Goal: Task Accomplishment & Management: Manage account settings

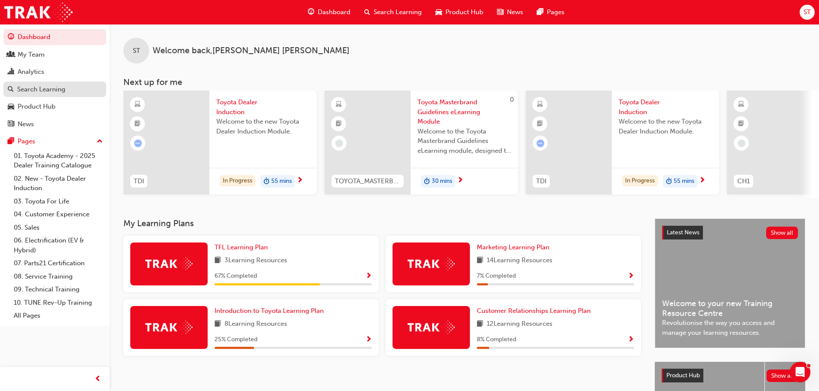
click at [34, 89] on div "Search Learning" at bounding box center [41, 90] width 48 height 10
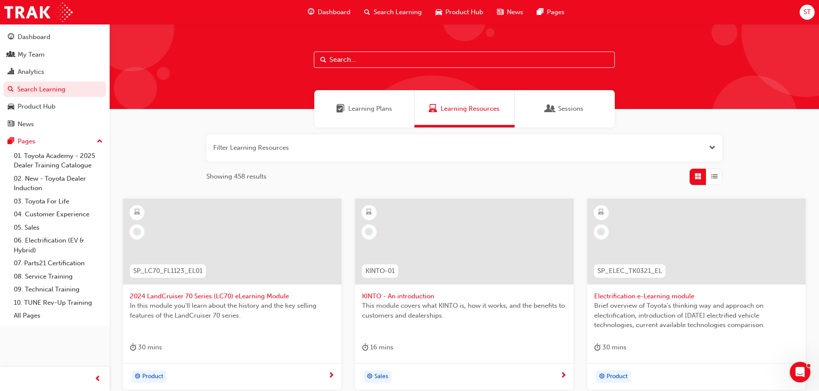
click at [346, 60] on input "text" at bounding box center [464, 60] width 301 height 16
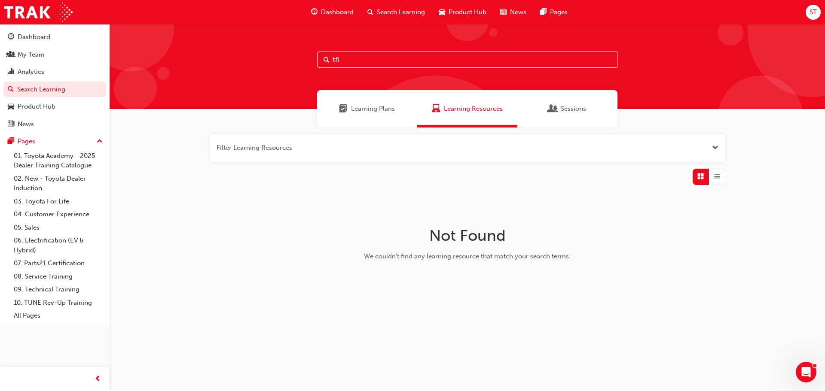
type input "tfl"
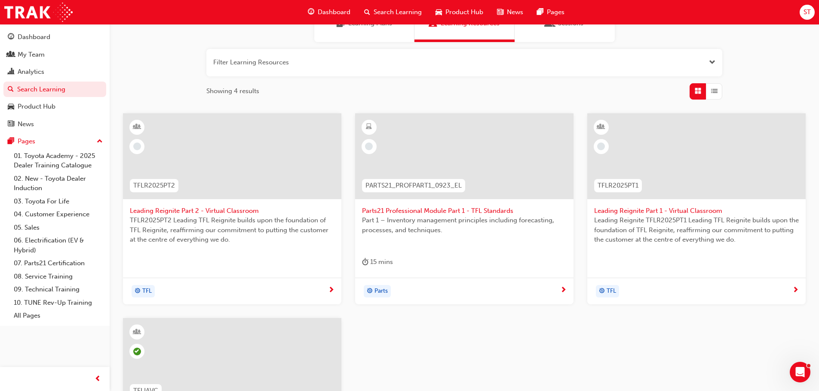
scroll to position [129, 0]
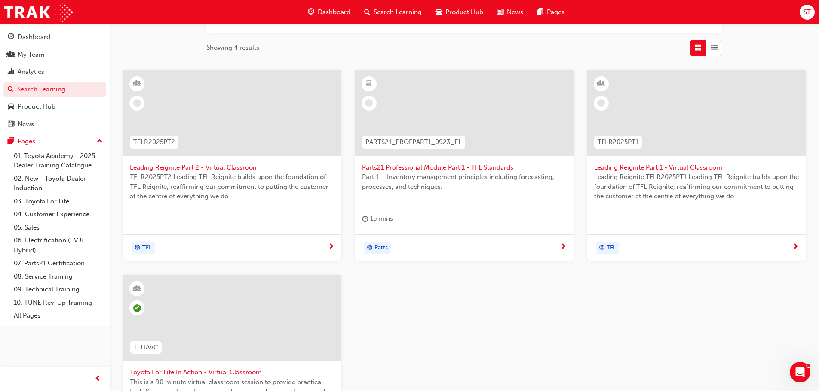
click at [216, 167] on span "Leading Reignite Part 2 - Virtual Classroom" at bounding box center [232, 168] width 205 height 10
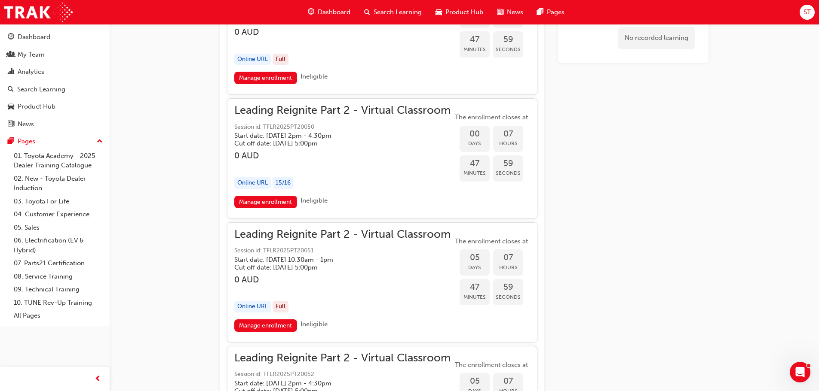
scroll to position [988, 0]
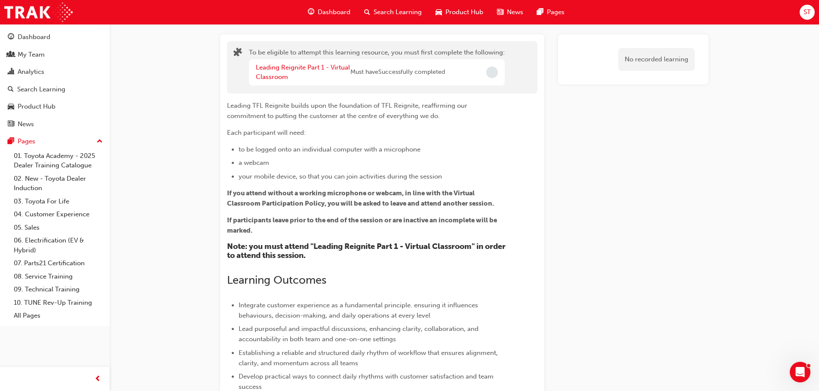
scroll to position [0, 0]
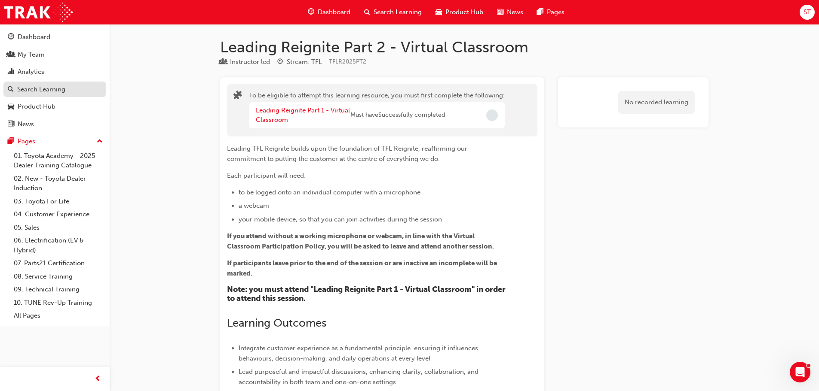
click at [35, 89] on div "Search Learning" at bounding box center [41, 90] width 48 height 10
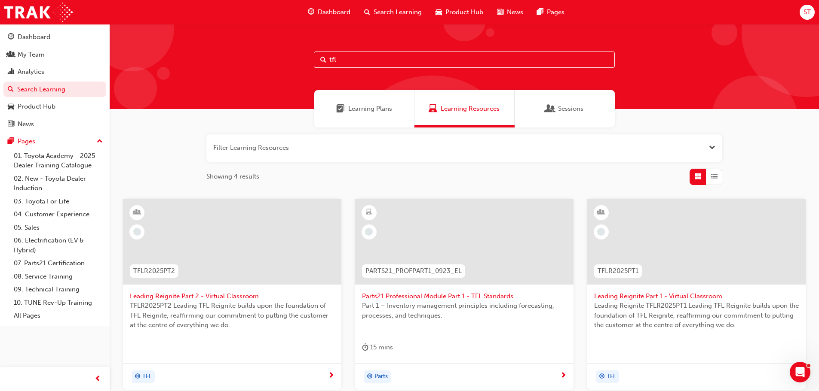
click at [280, 144] on button "button" at bounding box center [464, 147] width 516 height 27
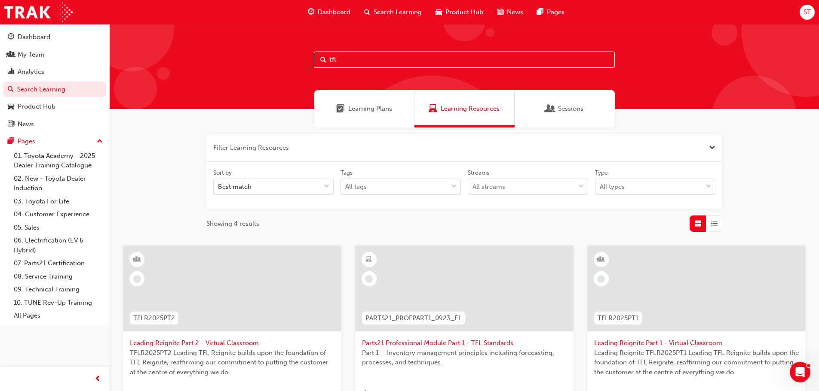
click at [348, 56] on input "tfl" at bounding box center [464, 60] width 301 height 16
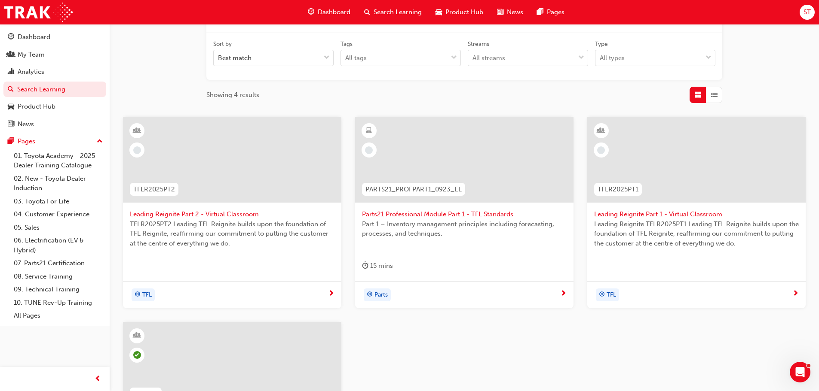
scroll to position [301, 0]
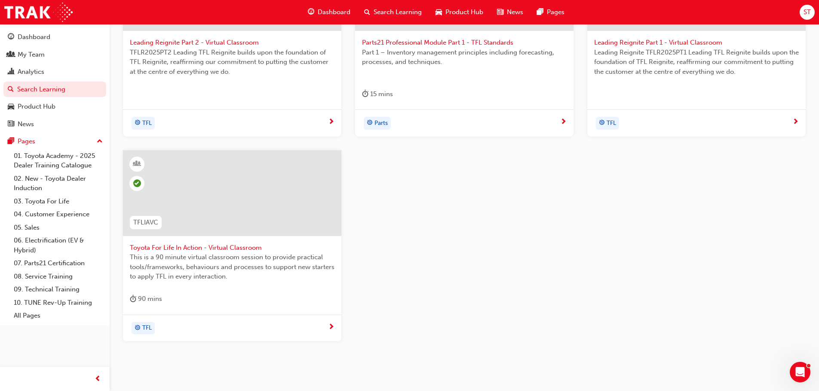
click at [196, 248] on span "Toyota For Life In Action - Virtual Classroom" at bounding box center [232, 248] width 205 height 10
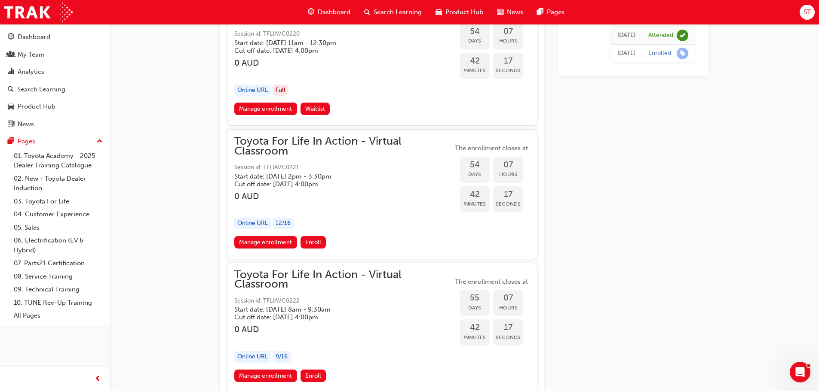
scroll to position [9639, 0]
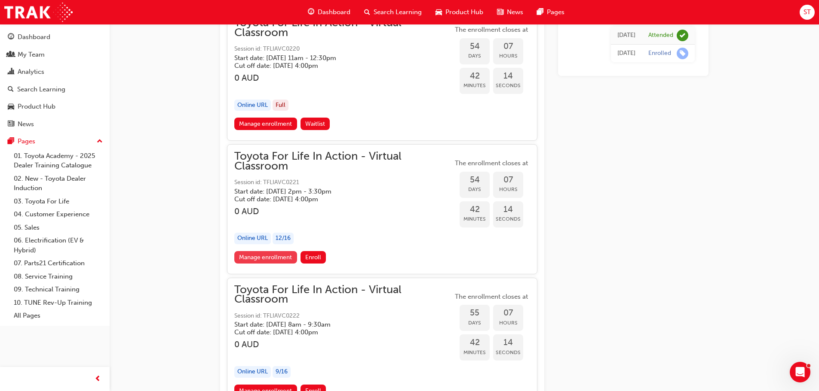
click at [272, 256] on link "Manage enrollment" at bounding box center [265, 257] width 63 height 12
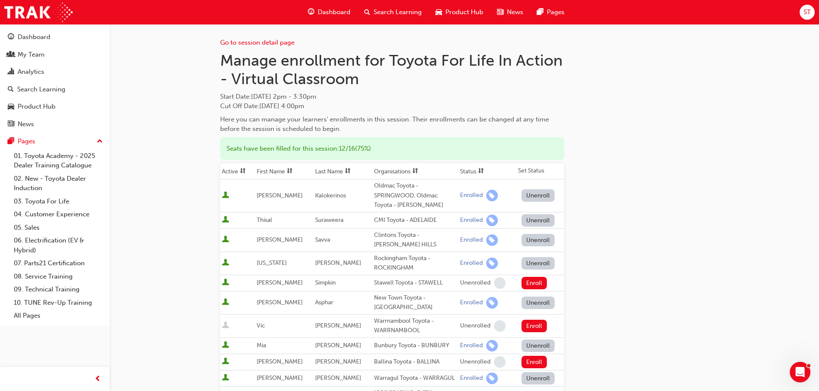
click at [636, 241] on div "Go to session detail page Manage enrollment for Toyota For Life In Action - Vir…" at bounding box center [464, 364] width 488 height 681
click at [794, 370] on icon "Open Intercom Messenger" at bounding box center [798, 371] width 14 height 14
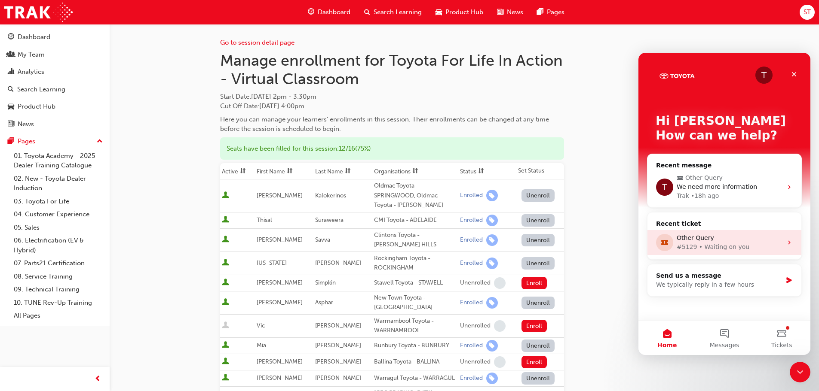
click at [742, 231] on div "Other Query #5129 • Waiting on you" at bounding box center [724, 242] width 154 height 25
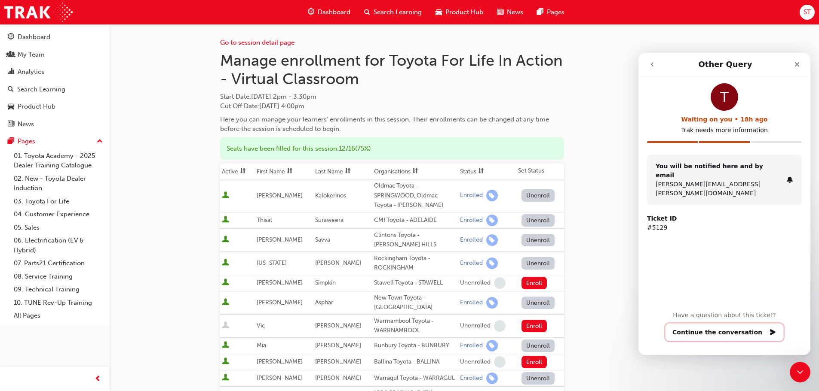
click at [734, 336] on button "Continue the conversation" at bounding box center [724, 333] width 119 height 18
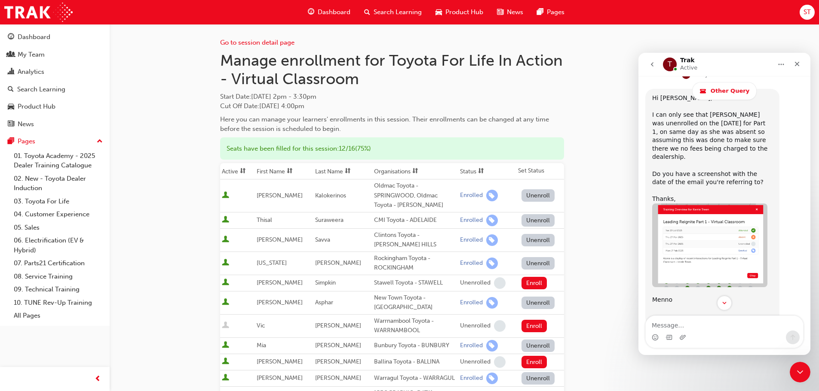
scroll to position [509, 0]
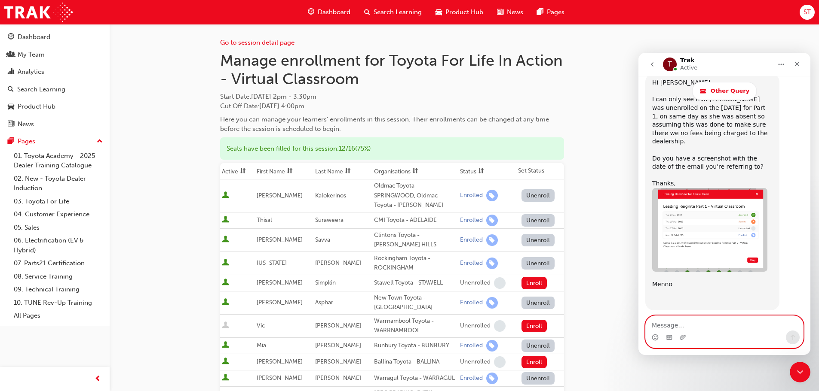
click at [663, 323] on textarea "Message…" at bounding box center [723, 323] width 157 height 15
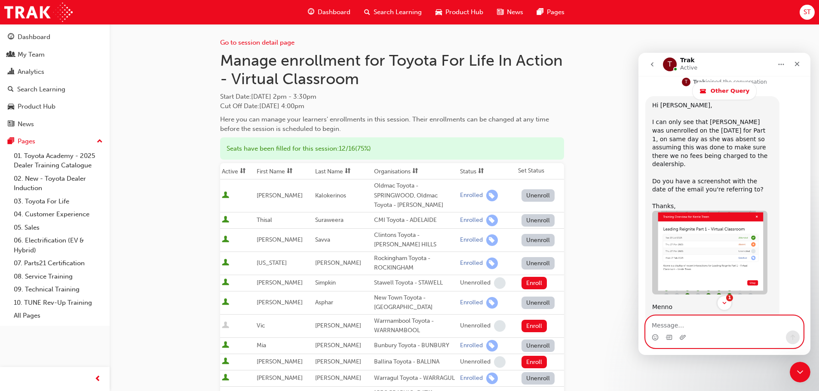
scroll to position [483, 0]
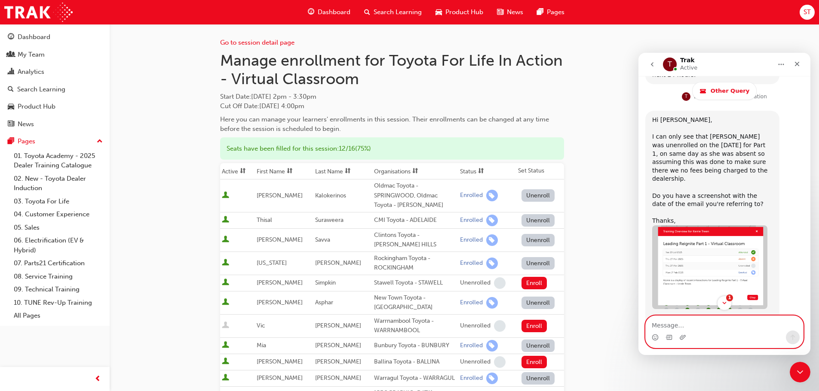
click at [692, 326] on textarea "Message…" at bounding box center [723, 323] width 157 height 15
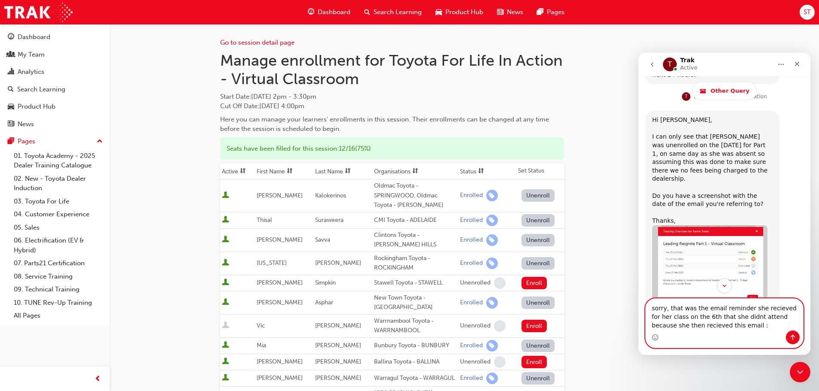
click at [772, 306] on textarea "sorry, that was the email reminder she recieved for her class on the 6th that s…" at bounding box center [723, 315] width 157 height 32
type textarea "sorry, that was the email reminder she received for her class on the 6th that s…"
click at [792, 336] on icon "Send a message…" at bounding box center [792, 338] width 5 height 6
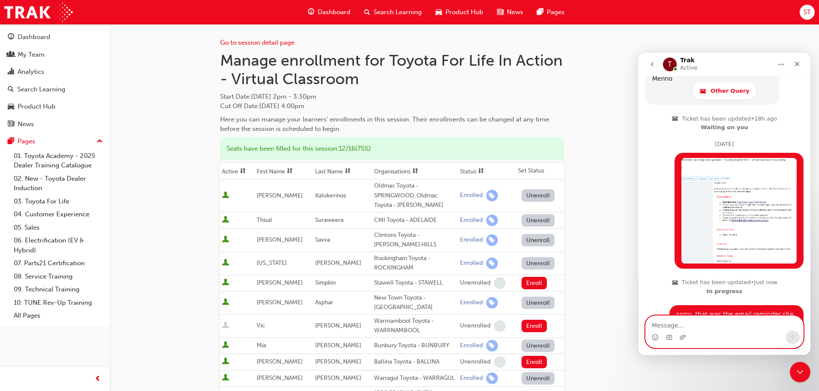
scroll to position [735, 0]
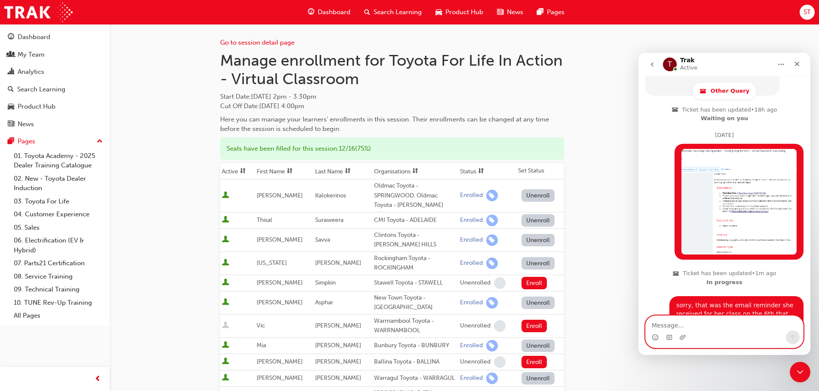
paste textarea "w"
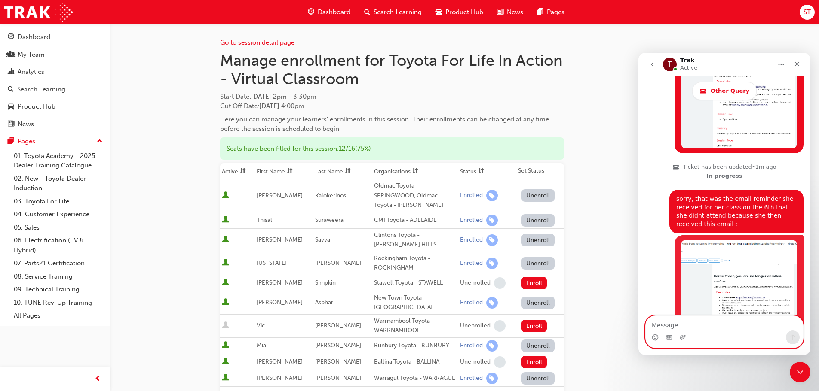
scroll to position [853, 0]
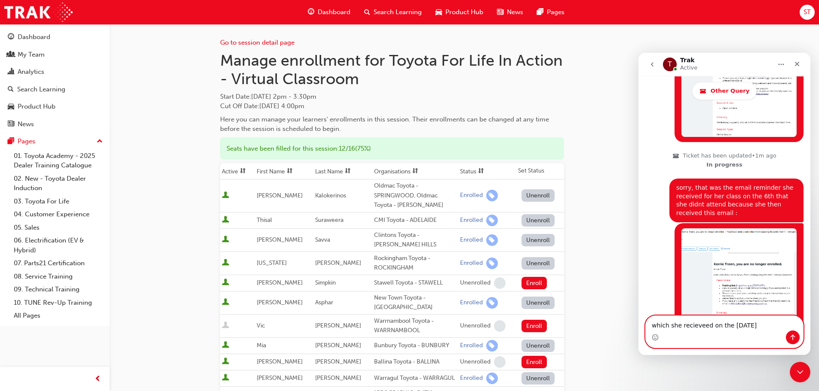
click at [690, 327] on textarea "which she recieveed on the [DATE]" at bounding box center [723, 323] width 157 height 15
type textarea "which she received on the [DATE]"
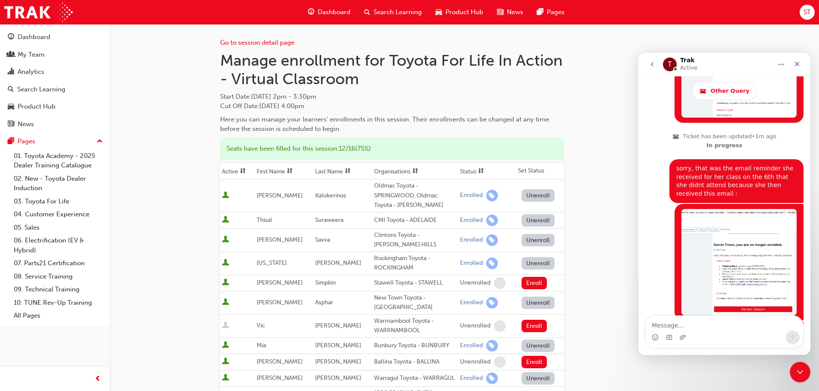
click at [653, 64] on icon "go back" at bounding box center [651, 64] width 7 height 7
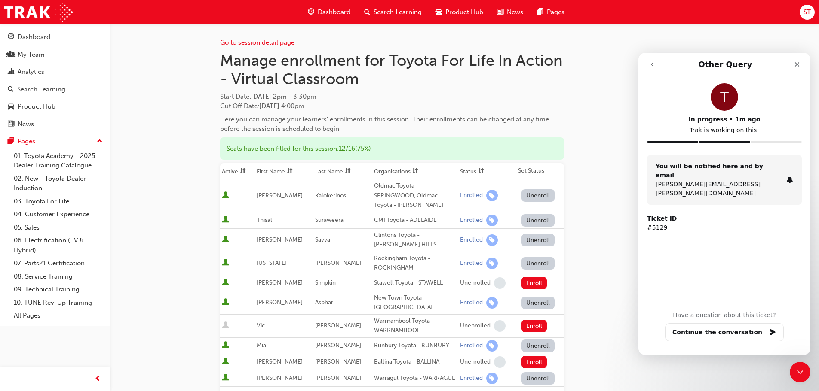
scroll to position [0, 0]
click at [653, 61] on icon "go back" at bounding box center [651, 64] width 7 height 7
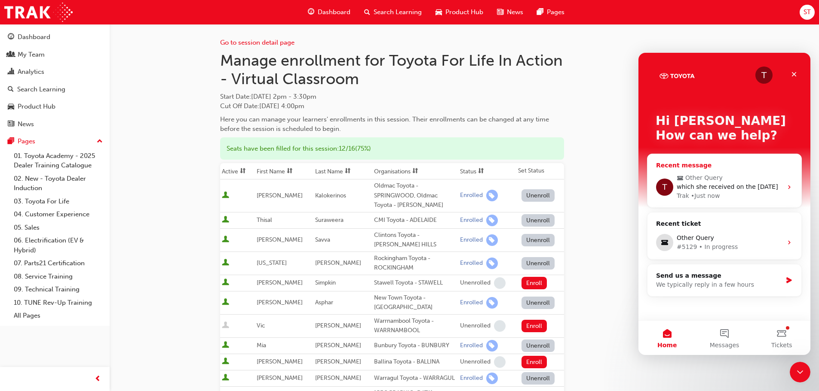
click at [701, 178] on span "Other Query" at bounding box center [703, 178] width 37 height 9
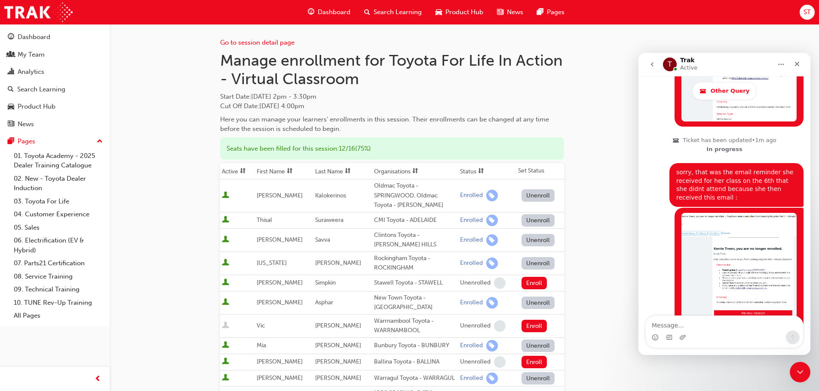
scroll to position [872, 0]
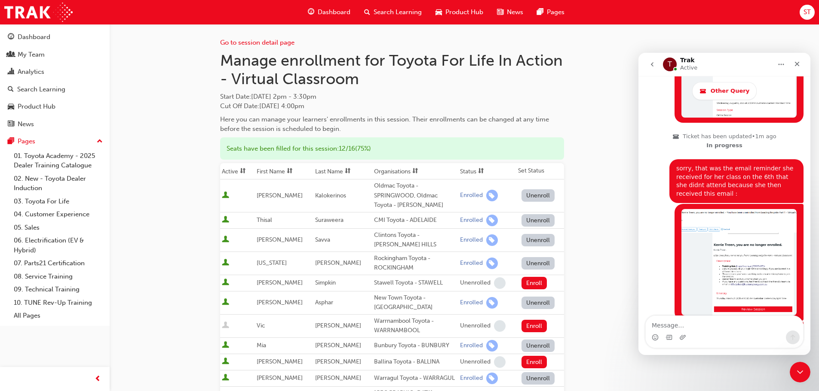
click at [655, 62] on button "go back" at bounding box center [652, 64] width 16 height 16
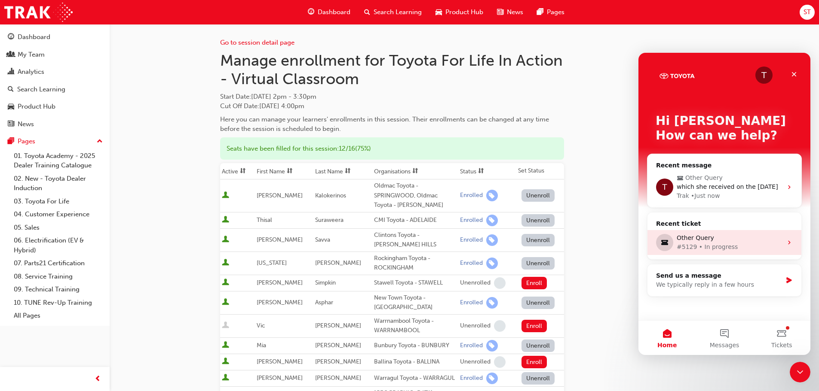
click at [783, 235] on div "Other Query #5129 • In progress" at bounding box center [724, 242] width 154 height 25
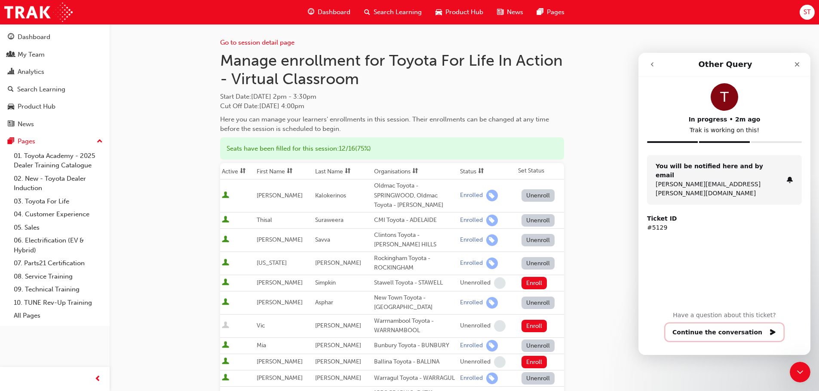
click at [726, 330] on button "Continue the conversation" at bounding box center [724, 333] width 119 height 18
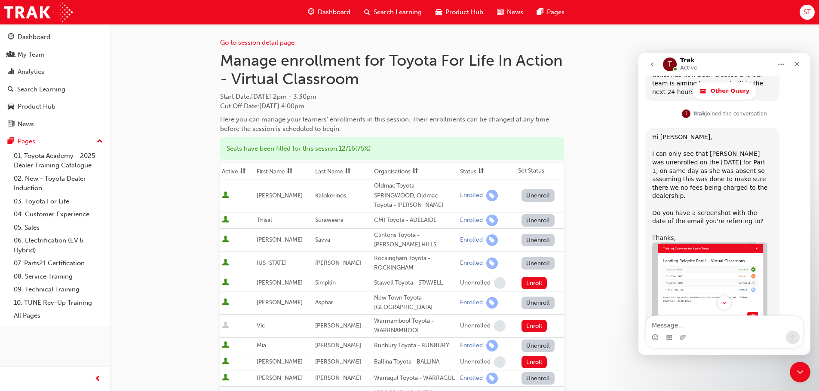
scroll to position [400, 0]
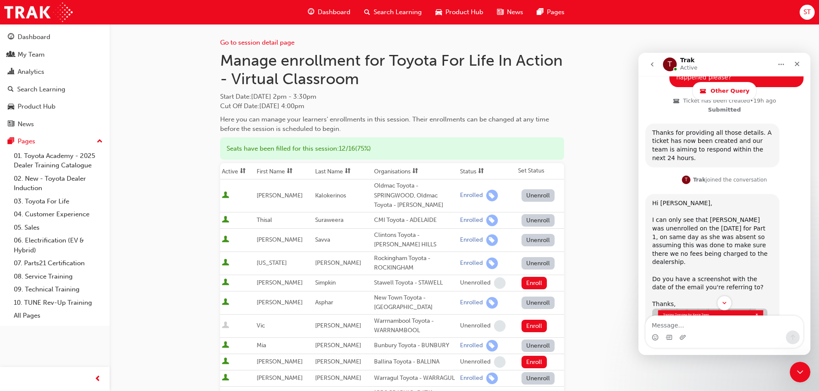
click at [647, 64] on button "go back" at bounding box center [652, 64] width 16 height 16
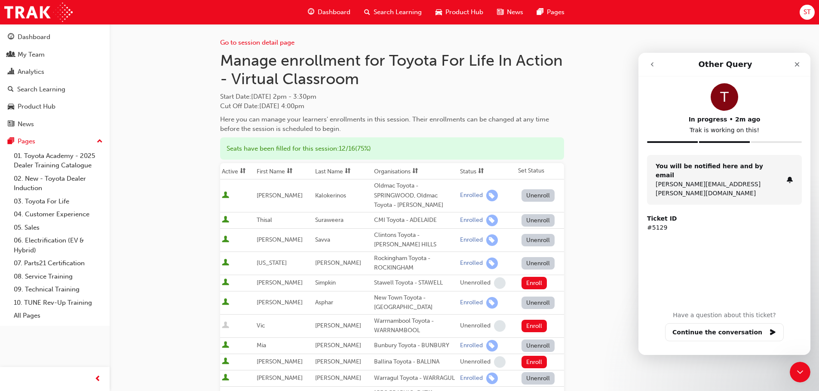
click at [648, 64] on button "go back" at bounding box center [652, 64] width 16 height 16
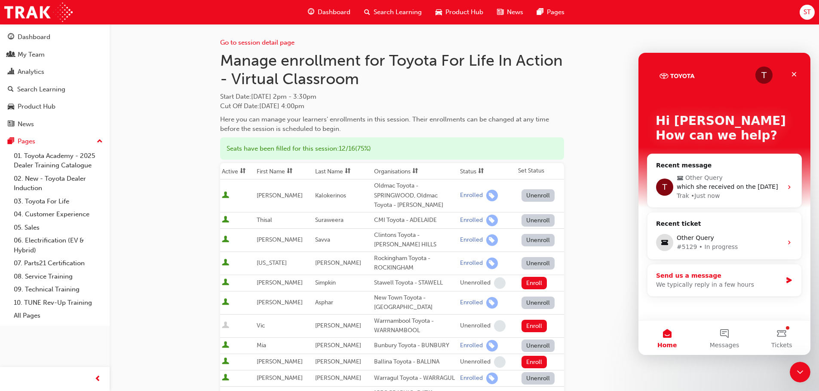
click at [744, 278] on div "Send us a message" at bounding box center [719, 276] width 126 height 9
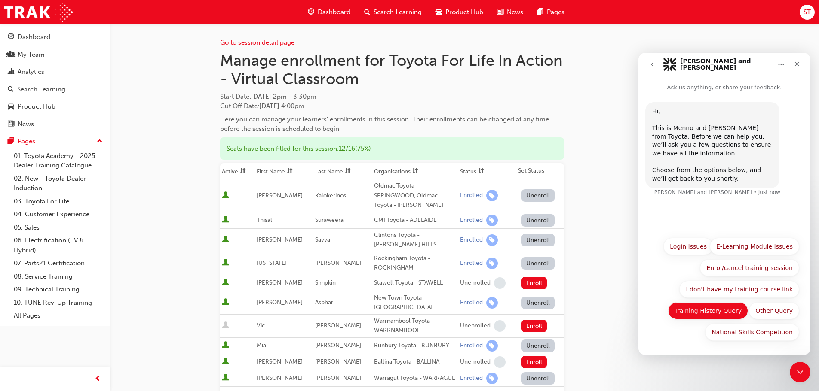
click at [726, 311] on button "Training History Query" at bounding box center [708, 310] width 80 height 17
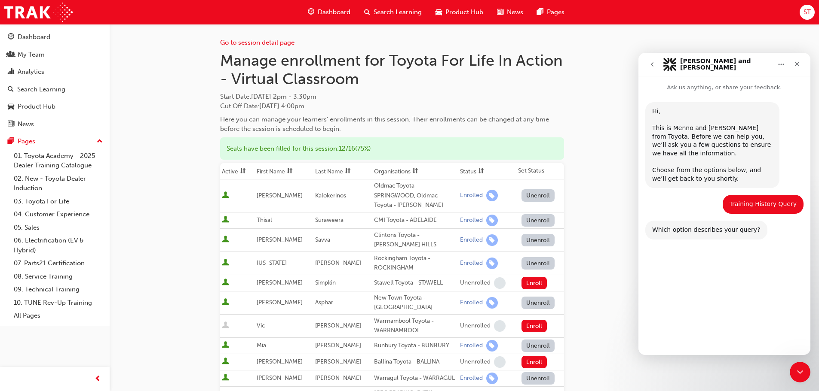
click at [776, 283] on button "A course completion is missing." at bounding box center [744, 281] width 108 height 17
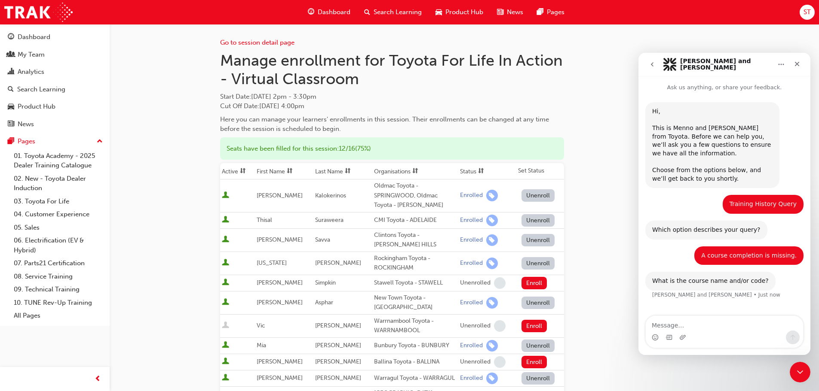
click at [673, 323] on textarea "Message…" at bounding box center [723, 323] width 157 height 15
type textarea "T"
type textarea "toyota for life in action VC"
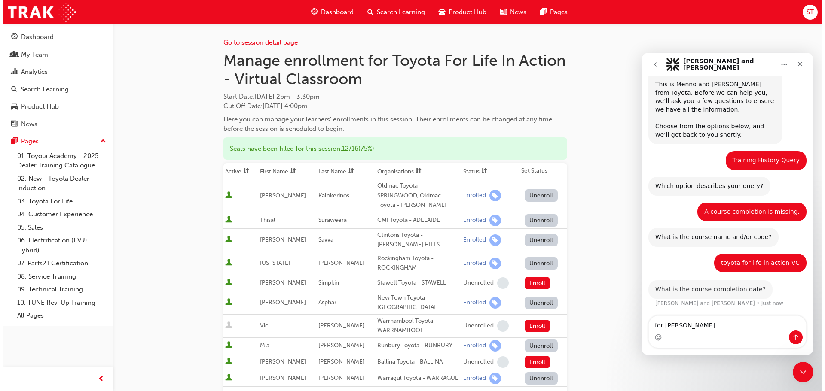
scroll to position [44, 0]
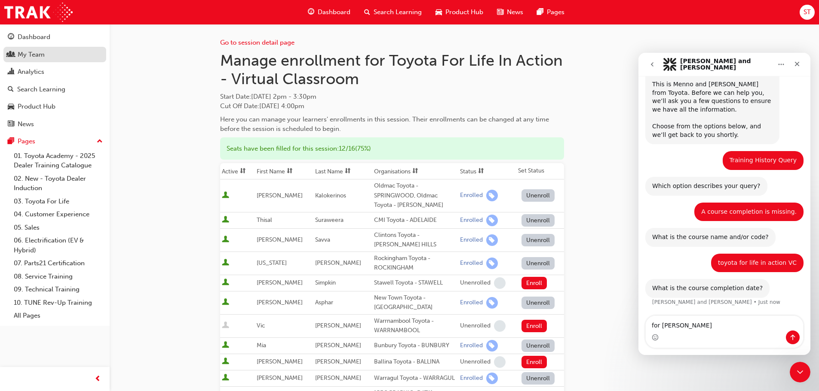
type textarea "for [PERSON_NAME]"
click at [26, 51] on div "My Team" at bounding box center [31, 55] width 27 height 10
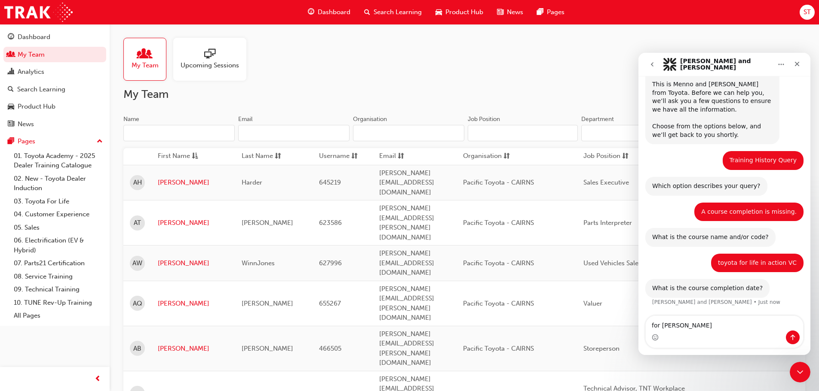
click at [183, 131] on input "Name" at bounding box center [178, 133] width 111 height 16
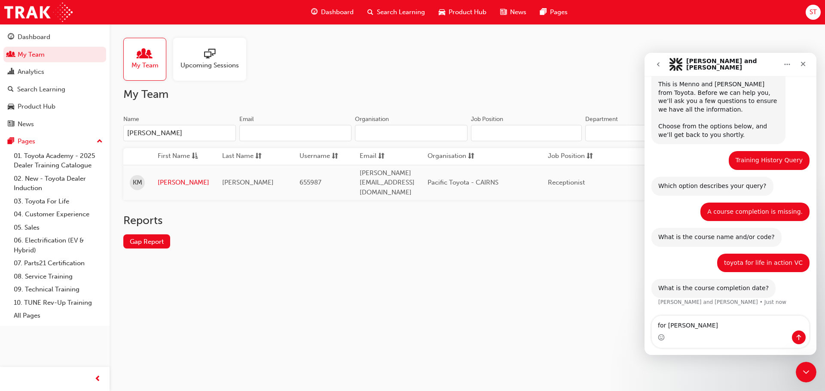
type input "[PERSON_NAME]"
click at [170, 178] on link "[PERSON_NAME]" at bounding box center [184, 183] width 52 height 10
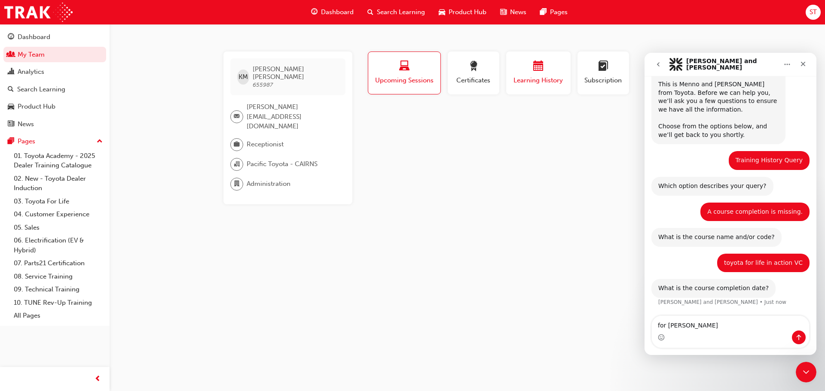
click at [543, 67] on span "calendar-icon" at bounding box center [538, 67] width 10 height 12
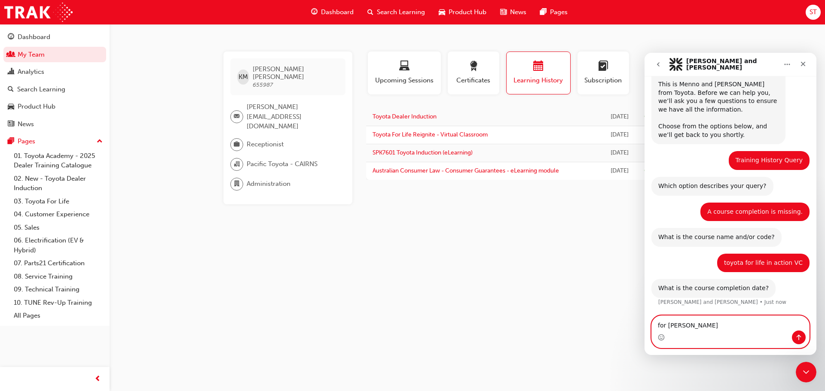
click at [712, 327] on textarea "for [PERSON_NAME]" at bounding box center [730, 323] width 157 height 15
type textarea "for [PERSON_NAME] [DATE]"
click at [768, 323] on textarea "for [PERSON_NAME] [DATE]" at bounding box center [730, 323] width 157 height 15
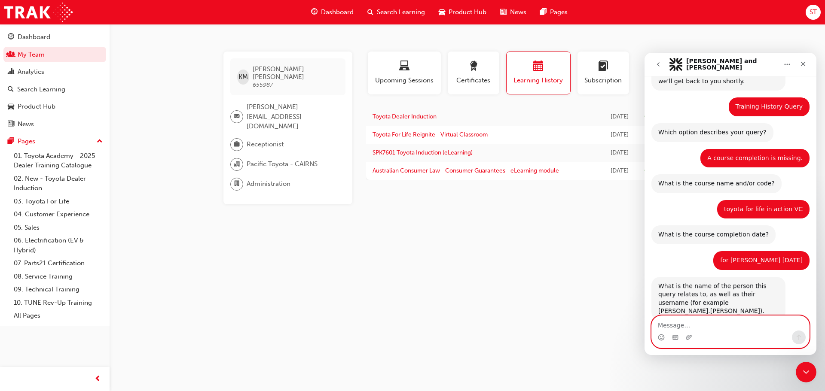
scroll to position [112, 0]
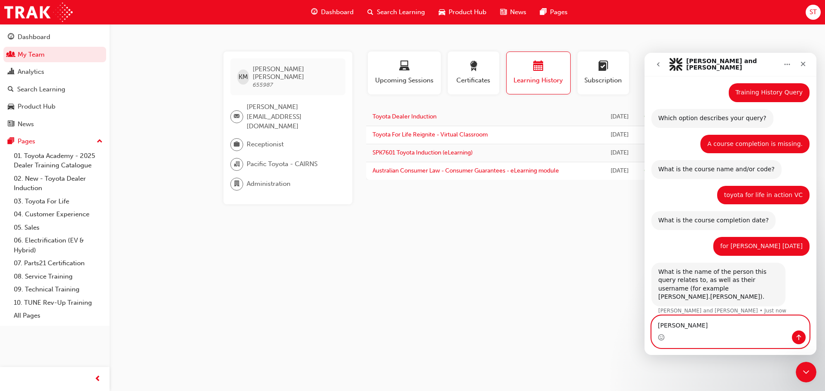
type textarea "[PERSON_NAME]"
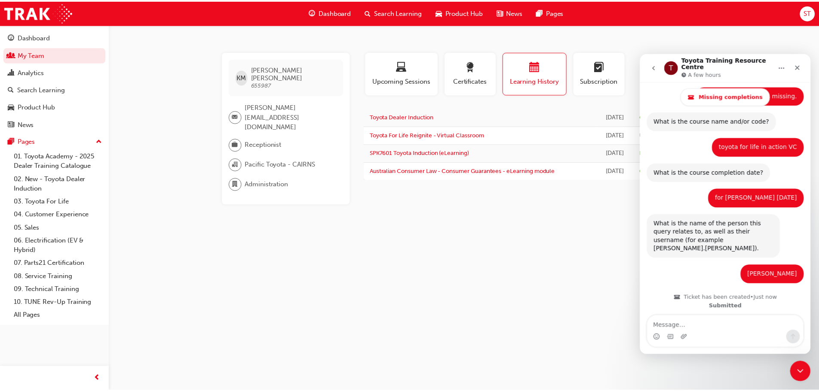
scroll to position [258, 0]
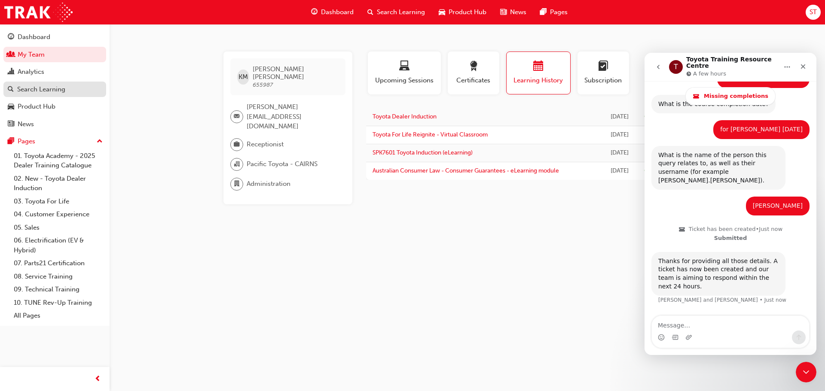
click at [27, 90] on div "Search Learning" at bounding box center [41, 90] width 48 height 10
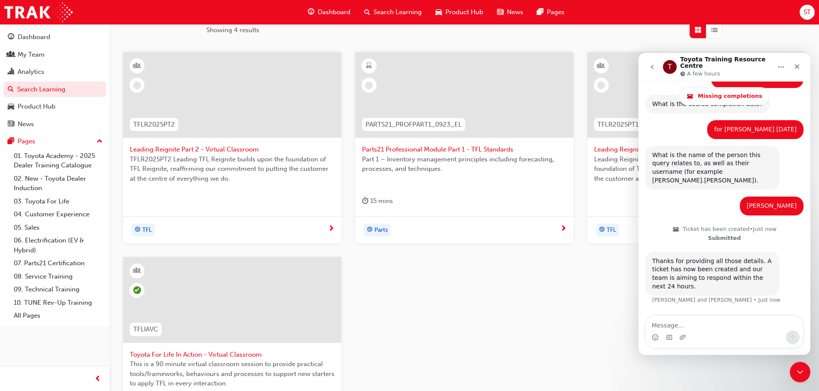
scroll to position [86, 0]
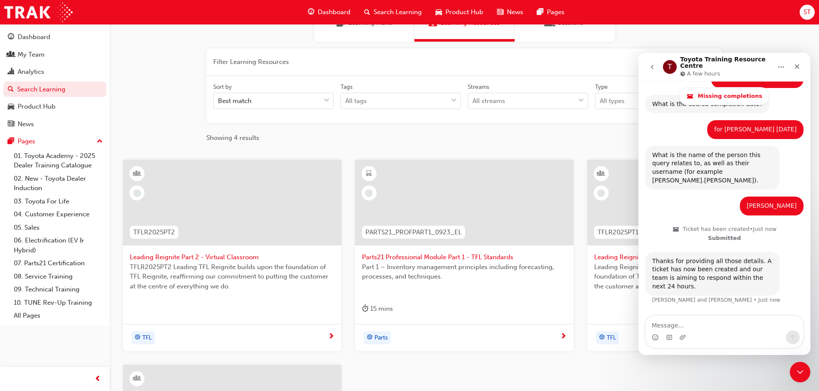
click at [199, 257] on span "Leading Reignite Part 2 - Virtual Classroom" at bounding box center [232, 258] width 205 height 10
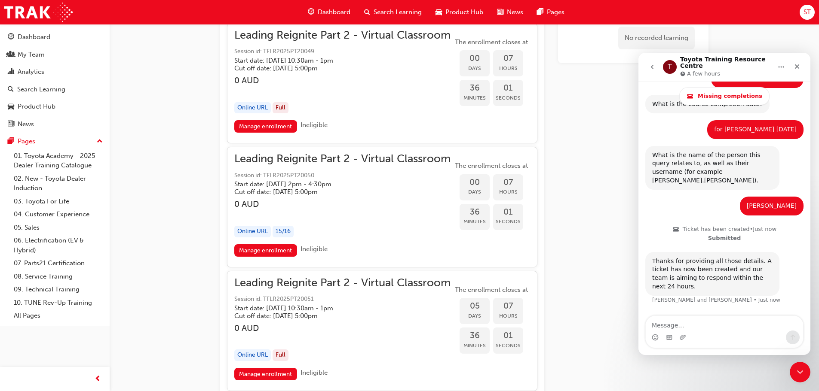
scroll to position [924, 0]
click at [280, 252] on link "Manage enrollment" at bounding box center [265, 250] width 63 height 12
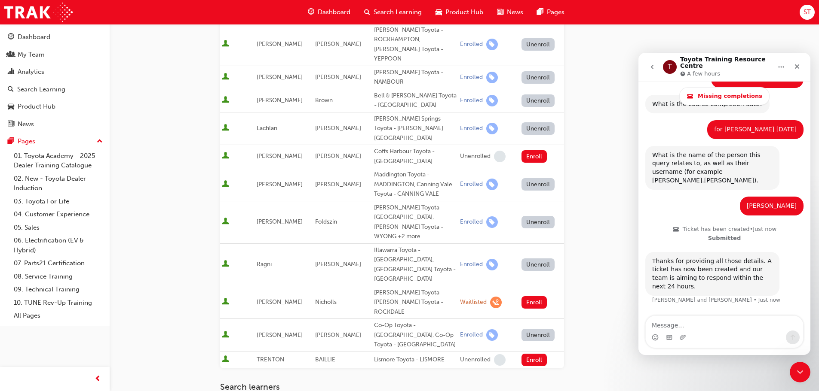
scroll to position [525, 0]
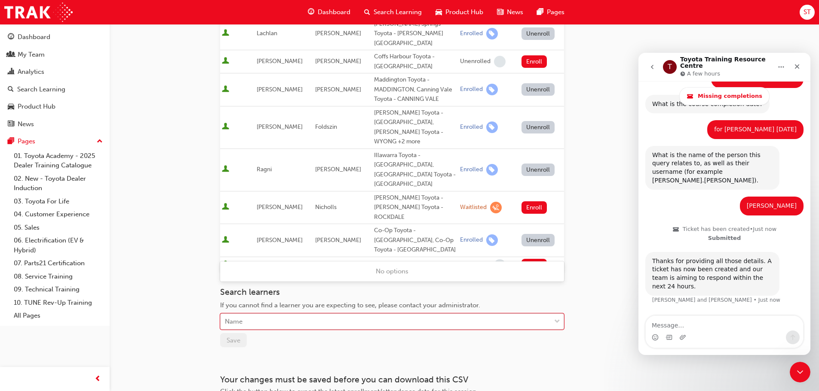
click at [258, 315] on div "Name" at bounding box center [385, 322] width 330 height 15
type input "ab"
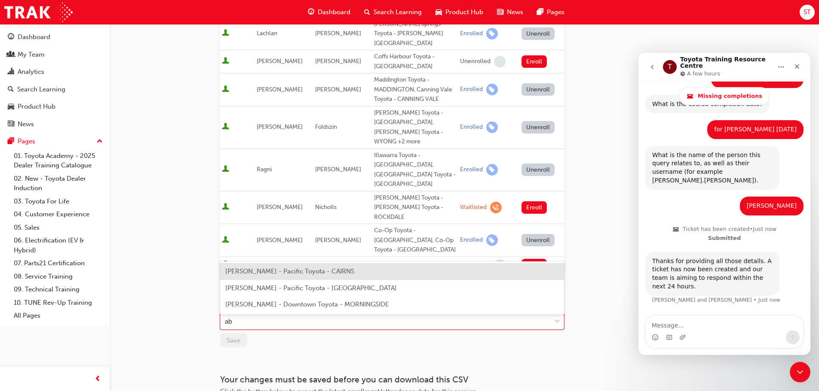
click at [260, 272] on span "[PERSON_NAME] - Pacific Toyota - CAIRNS" at bounding box center [289, 272] width 129 height 8
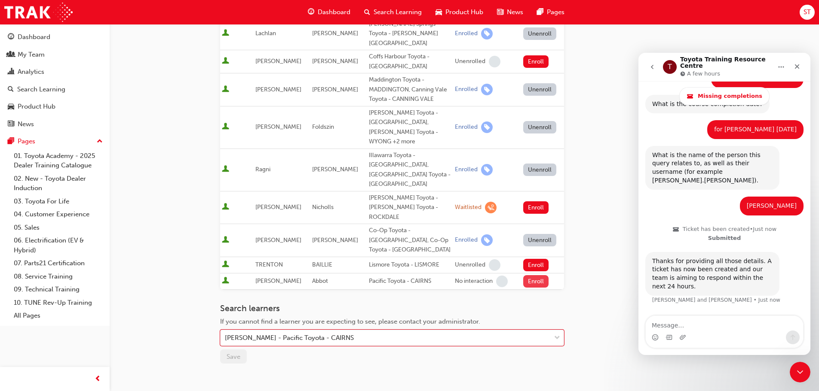
click at [530, 275] on button "Enroll" at bounding box center [536, 281] width 26 height 12
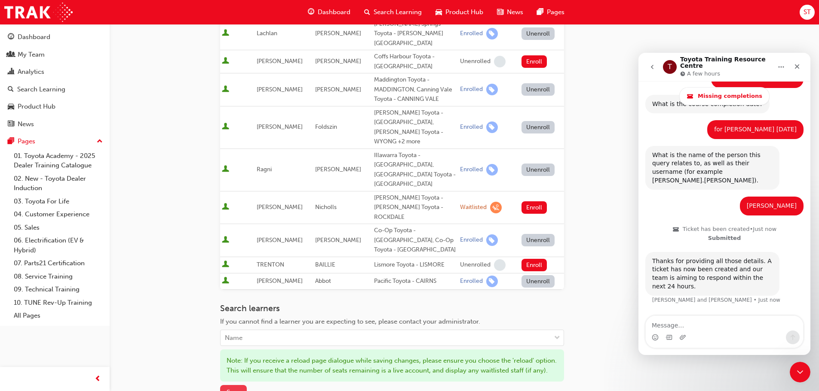
click at [235, 389] on span "Save" at bounding box center [233, 393] width 14 height 8
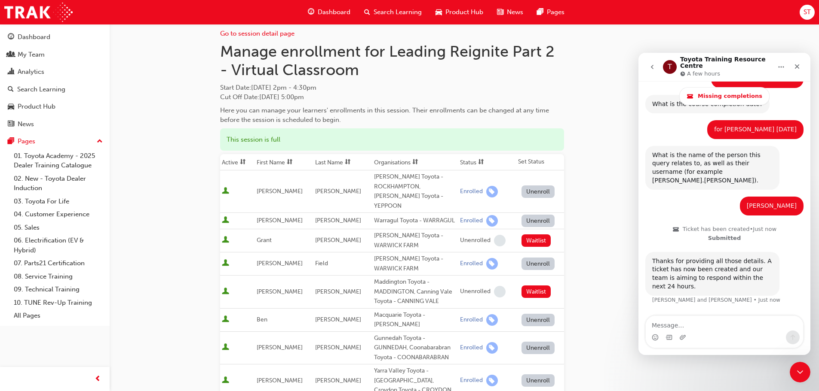
scroll to position [0, 0]
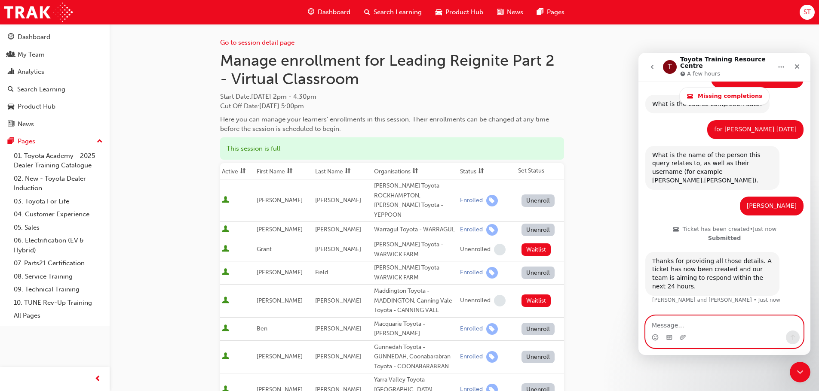
click at [674, 327] on textarea "Message…" at bounding box center [723, 323] width 157 height 15
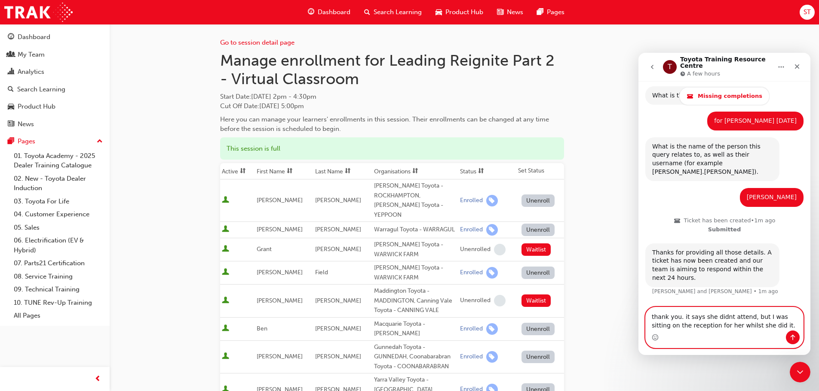
type textarea "thank you. it says she didnt attend, but I was sitting on the reception for her…"
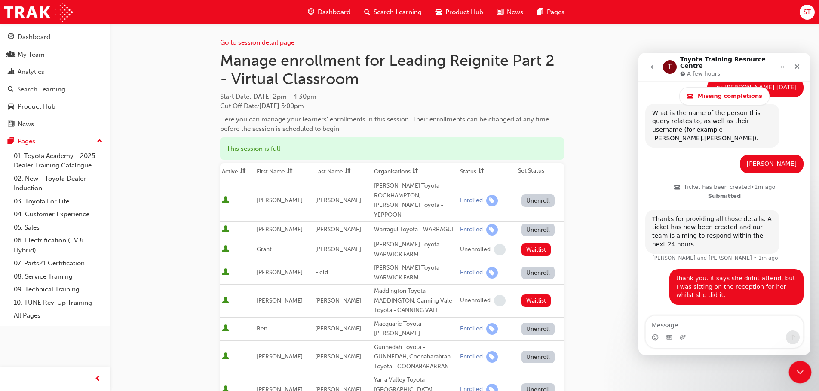
click at [795, 372] on icon "Close Intercom Messenger" at bounding box center [798, 371] width 10 height 10
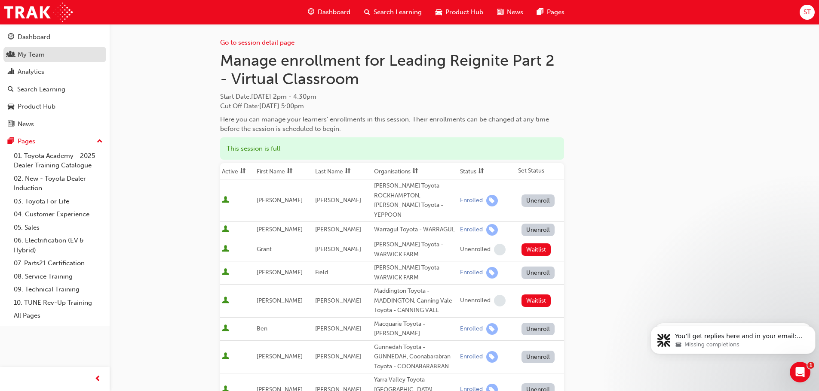
scroll to position [355, 0]
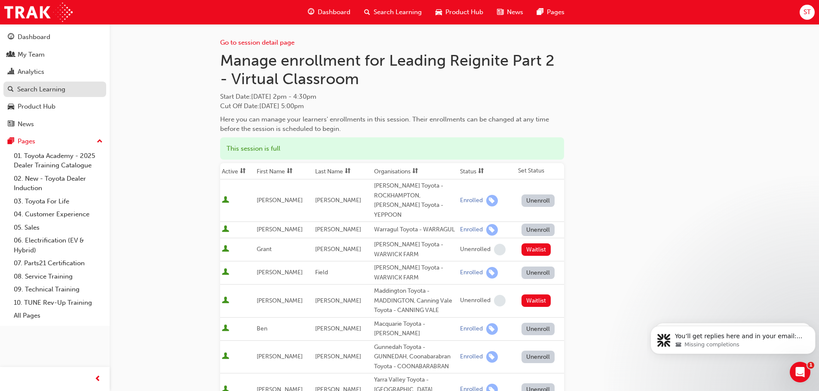
click at [33, 85] on div "Search Learning" at bounding box center [41, 90] width 48 height 10
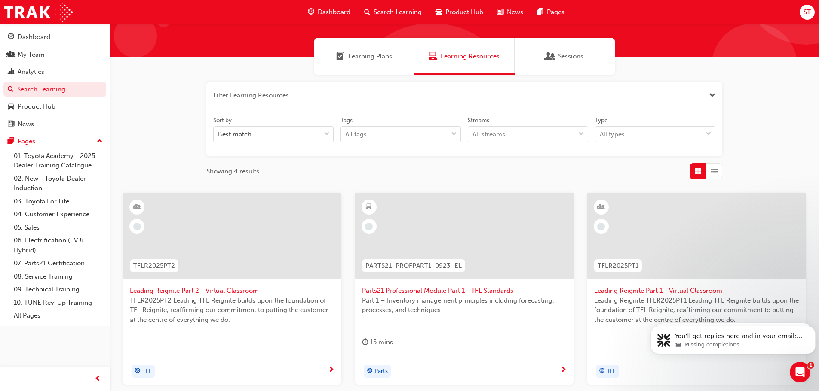
scroll to position [258, 0]
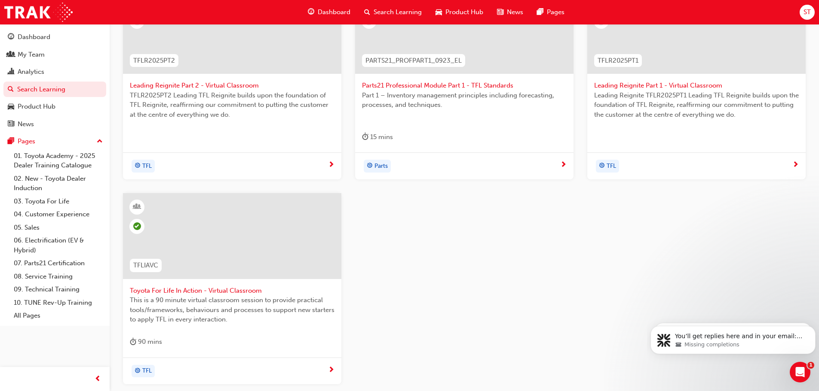
click at [208, 287] on span "Toyota For Life In Action - Virtual Classroom" at bounding box center [232, 291] width 205 height 10
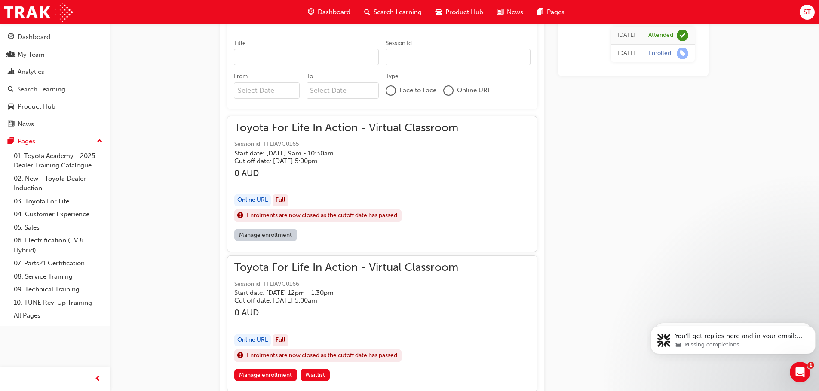
scroll to position [681, 0]
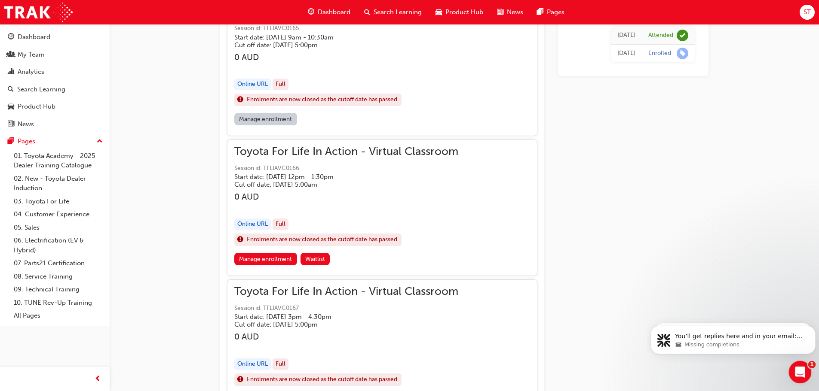
click at [802, 373] on icon "Open Intercom Messenger" at bounding box center [798, 371] width 14 height 14
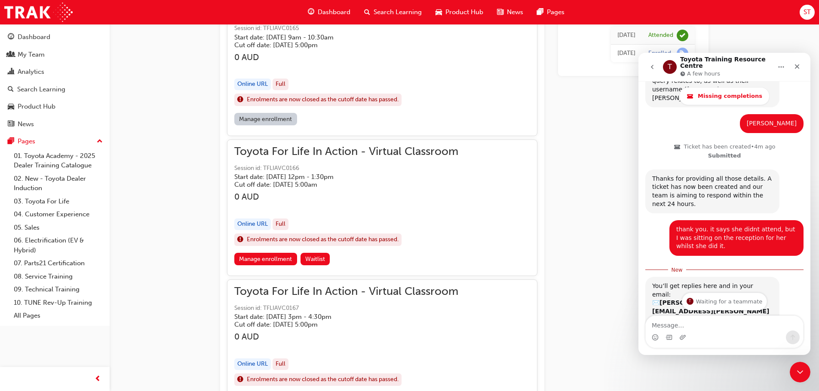
scroll to position [370, 0]
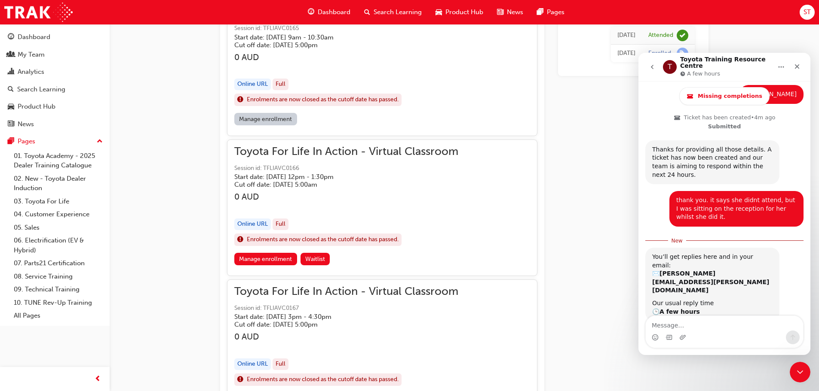
click at [654, 65] on icon "go back" at bounding box center [651, 67] width 7 height 7
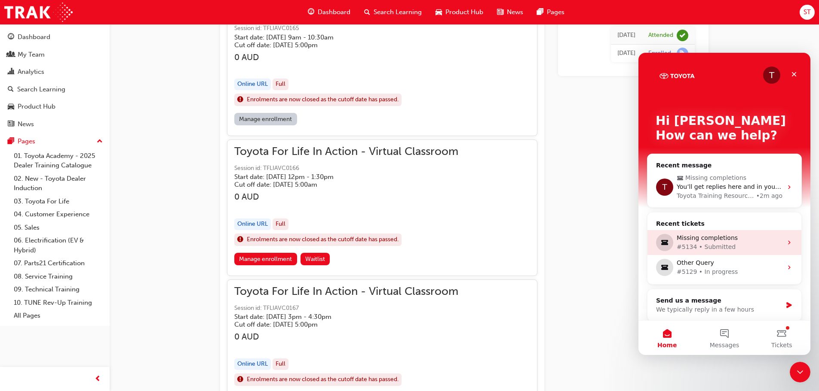
click at [733, 239] on div "Missing completions" at bounding box center [729, 238] width 106 height 9
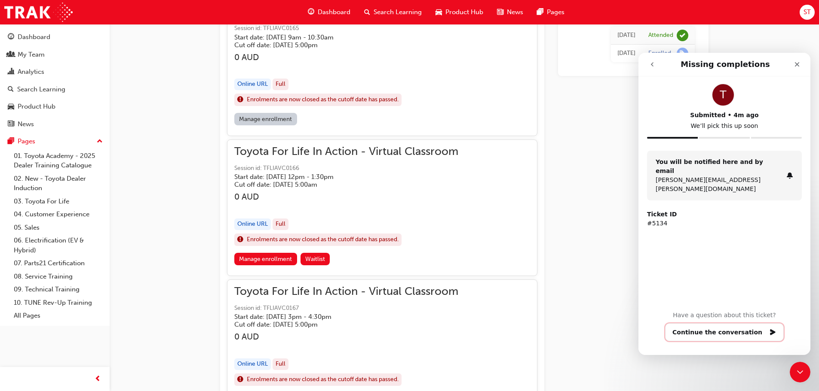
click at [747, 330] on button "Continue the conversation" at bounding box center [724, 333] width 119 height 18
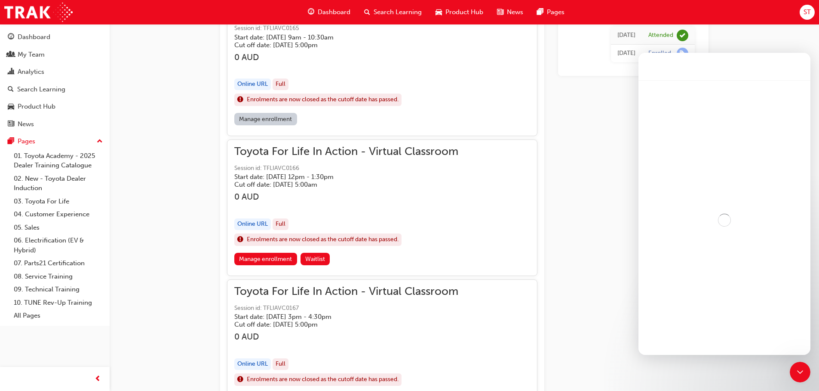
scroll to position [355, 0]
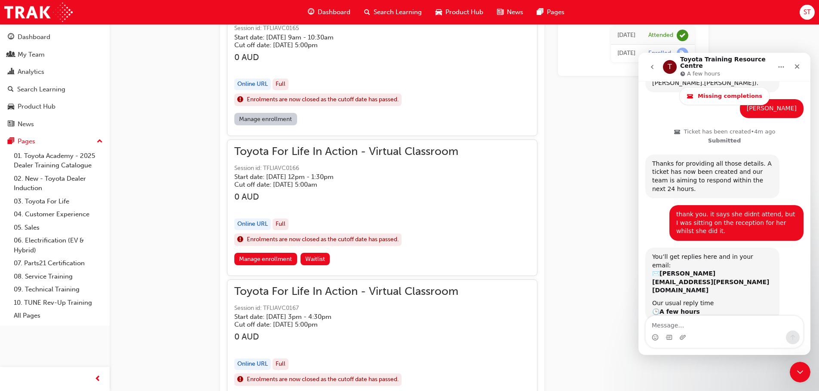
click at [651, 67] on icon "go back" at bounding box center [651, 67] width 7 height 7
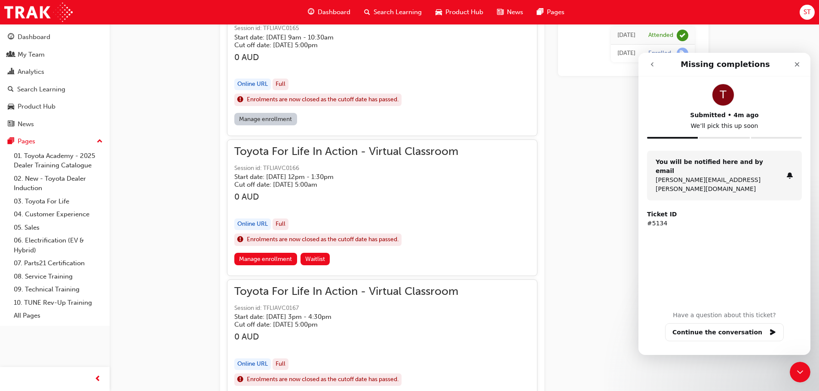
scroll to position [0, 0]
click at [651, 67] on icon "go back" at bounding box center [651, 64] width 7 height 7
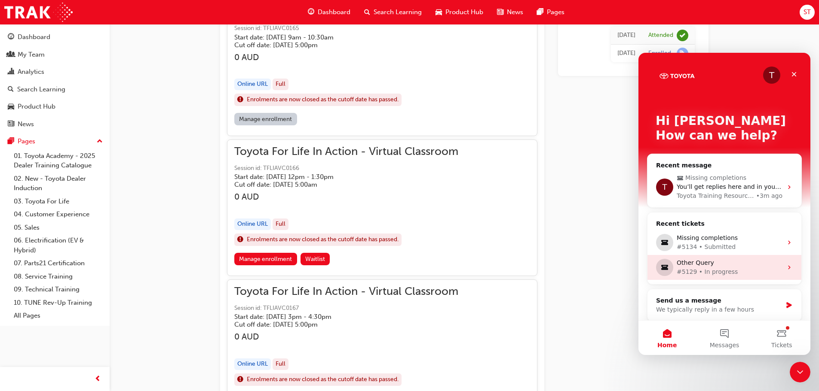
click at [704, 268] on div "#5129 • In progress" at bounding box center [729, 272] width 106 height 9
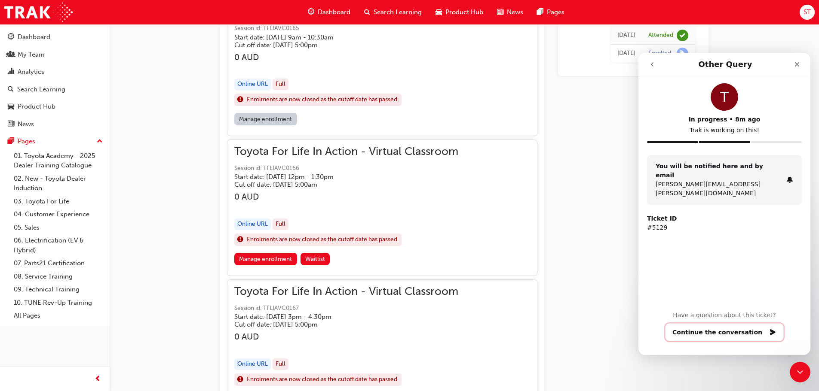
click at [737, 334] on button "Continue the conversation" at bounding box center [724, 333] width 119 height 18
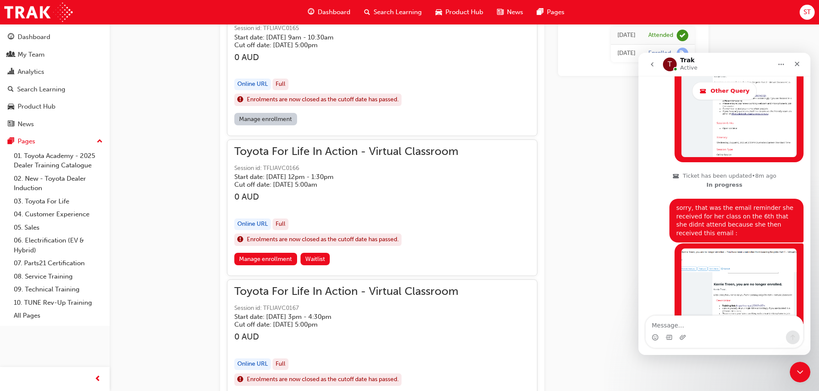
scroll to position [872, 0]
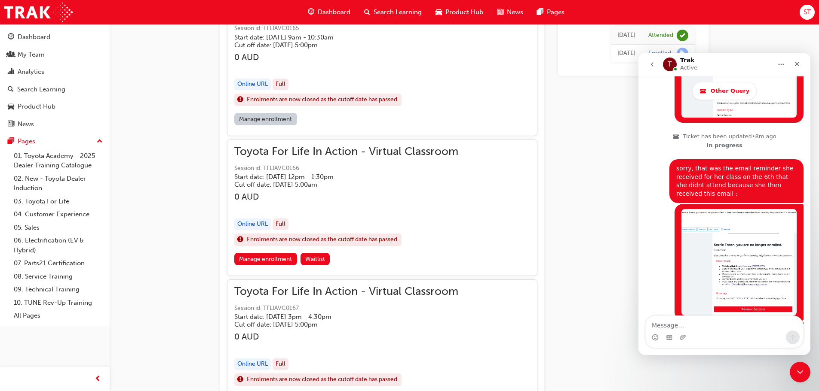
click at [655, 65] on button "go back" at bounding box center [652, 64] width 16 height 16
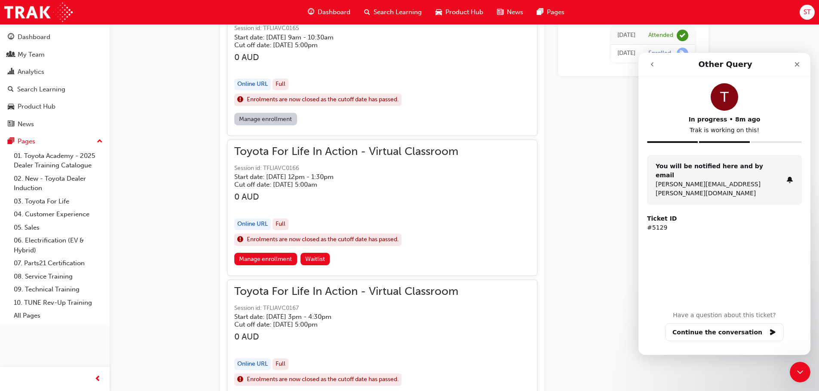
scroll to position [0, 0]
click at [648, 65] on button "go back" at bounding box center [652, 64] width 16 height 16
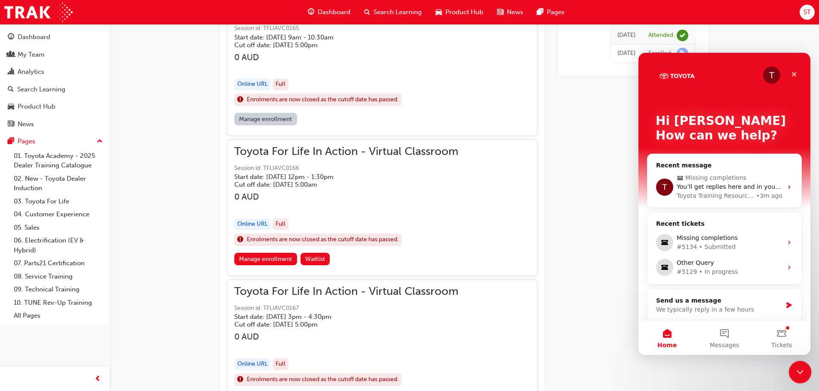
click at [799, 369] on icon "Close Intercom Messenger" at bounding box center [798, 371] width 10 height 10
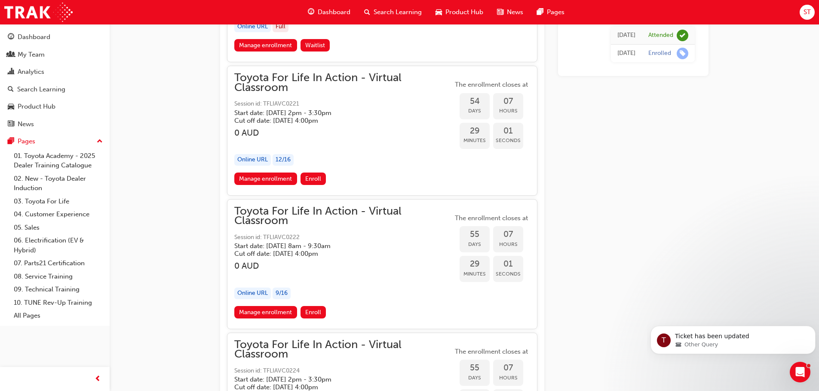
scroll to position [9704, 0]
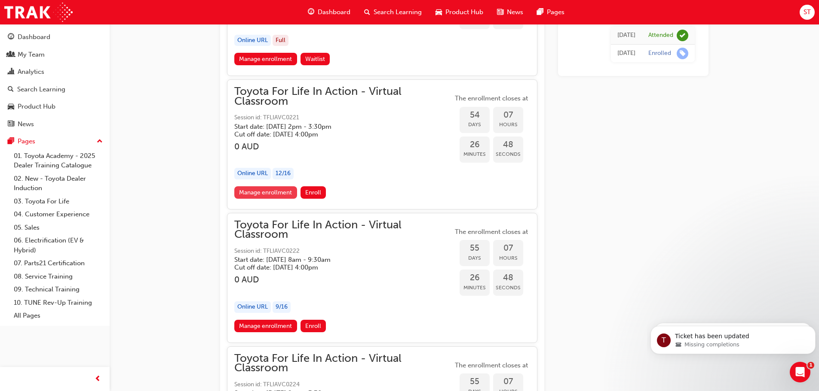
click at [265, 192] on link "Manage enrollment" at bounding box center [265, 192] width 63 height 12
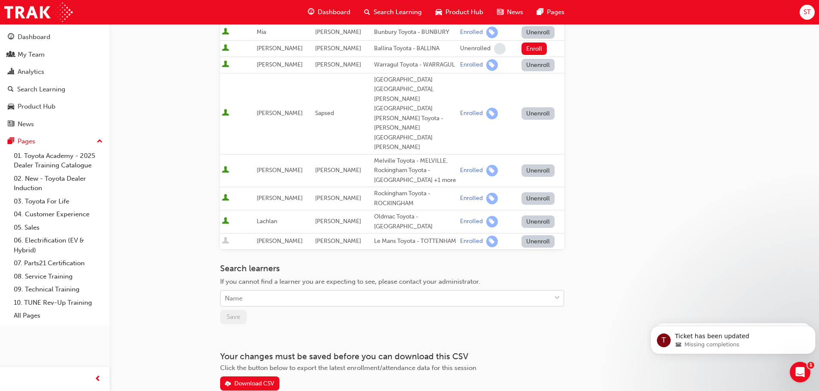
scroll to position [321, 0]
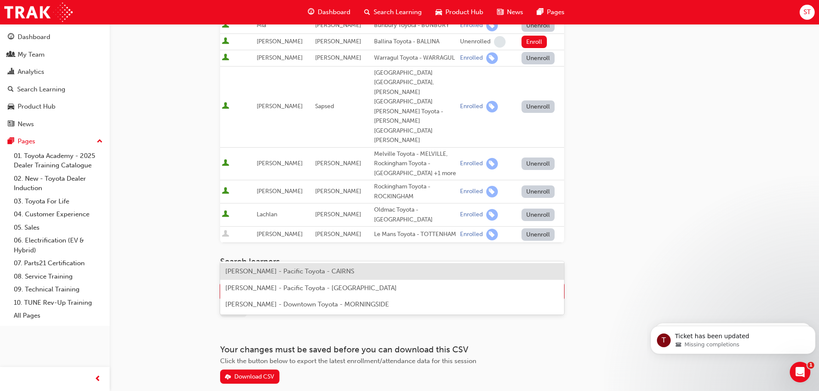
click at [259, 284] on div "Name" at bounding box center [385, 291] width 330 height 15
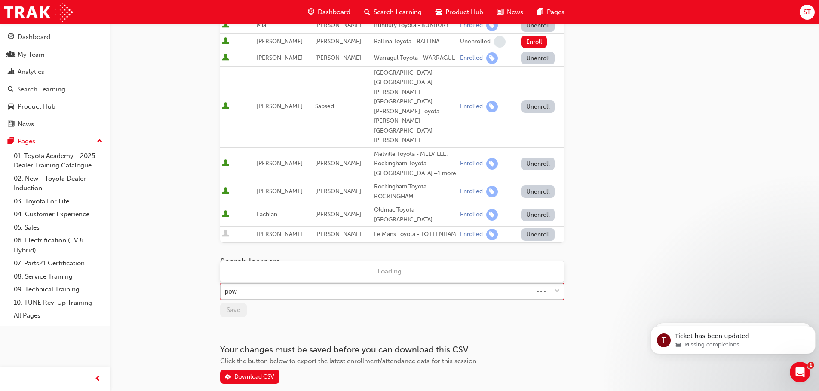
type input "[PERSON_NAME]"
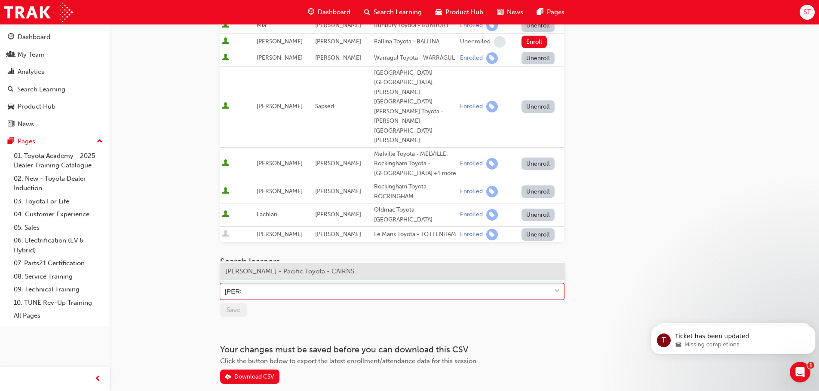
click at [254, 271] on span "[PERSON_NAME] - Pacific Toyota - CAIRNS" at bounding box center [289, 272] width 129 height 8
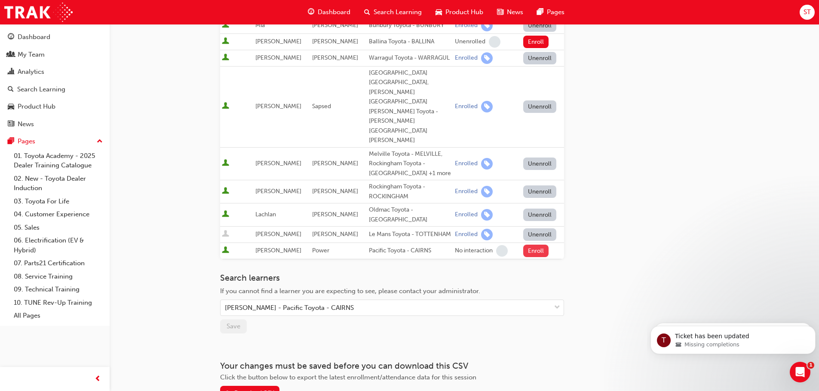
click at [540, 245] on button "Enroll" at bounding box center [536, 251] width 26 height 12
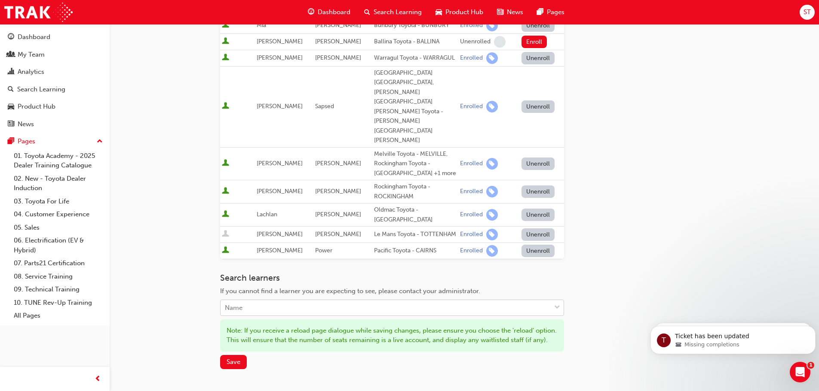
click at [254, 301] on div "Name" at bounding box center [385, 308] width 330 height 15
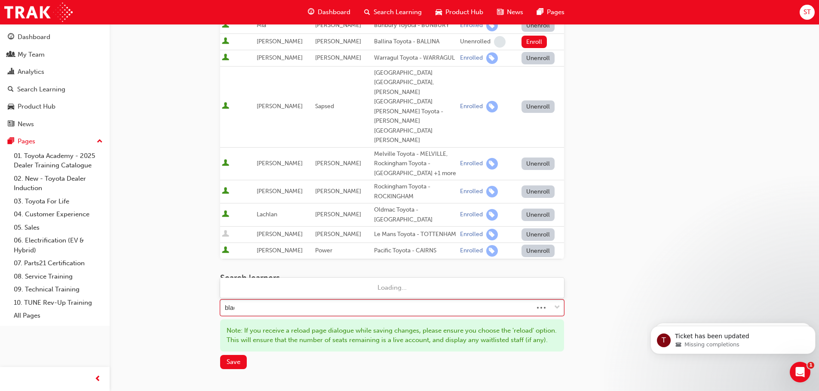
type input "black"
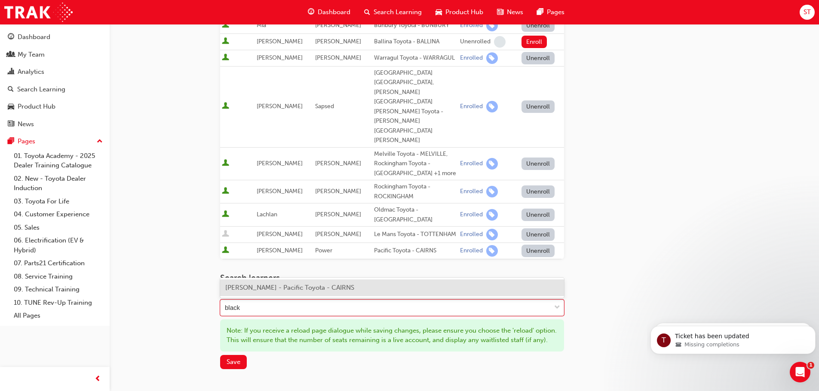
click at [256, 286] on span "[PERSON_NAME] - Pacific Toyota - CAIRNS" at bounding box center [289, 288] width 129 height 8
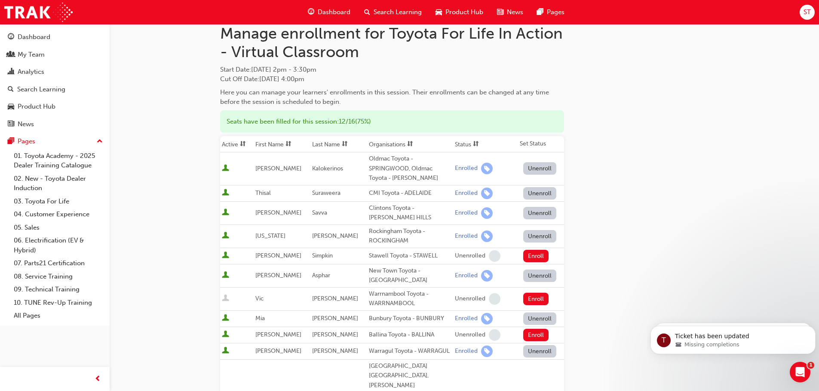
scroll to position [0, 0]
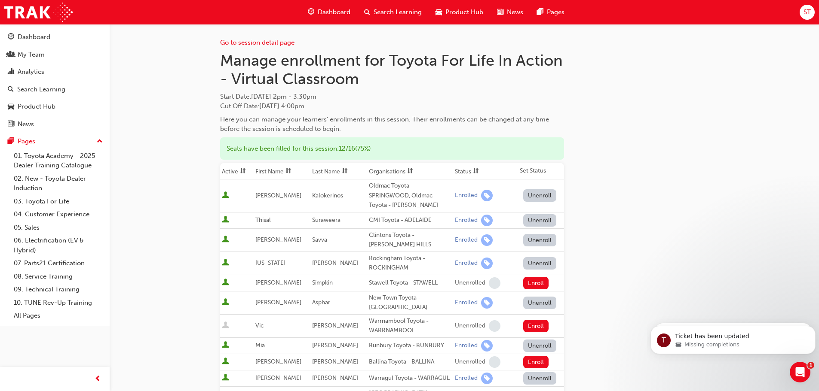
click at [799, 370] on icon "Open Intercom Messenger" at bounding box center [798, 371] width 14 height 14
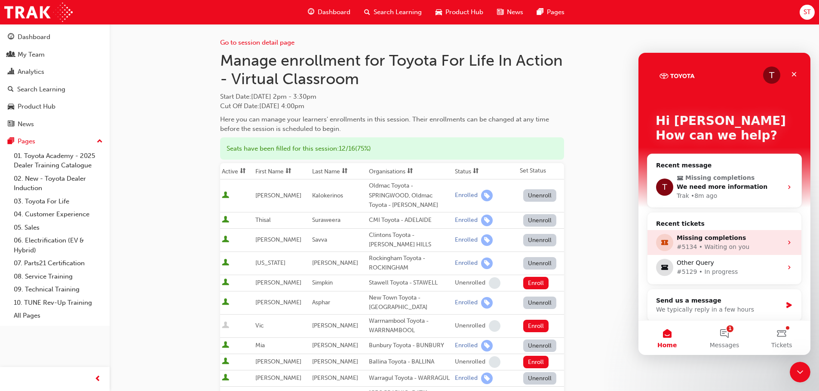
click at [736, 246] on div "#5134 • Waiting on you" at bounding box center [729, 247] width 106 height 9
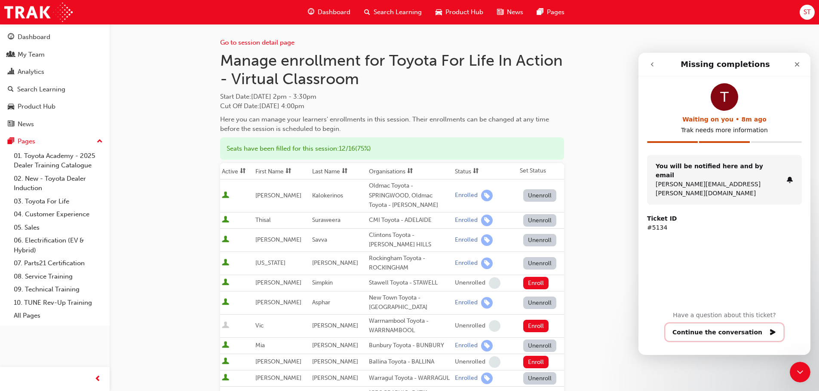
click at [734, 332] on button "Continue the conversation" at bounding box center [724, 333] width 119 height 18
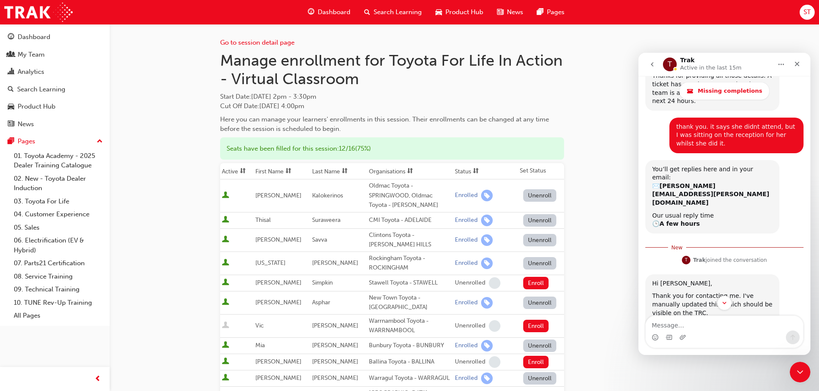
scroll to position [480, 0]
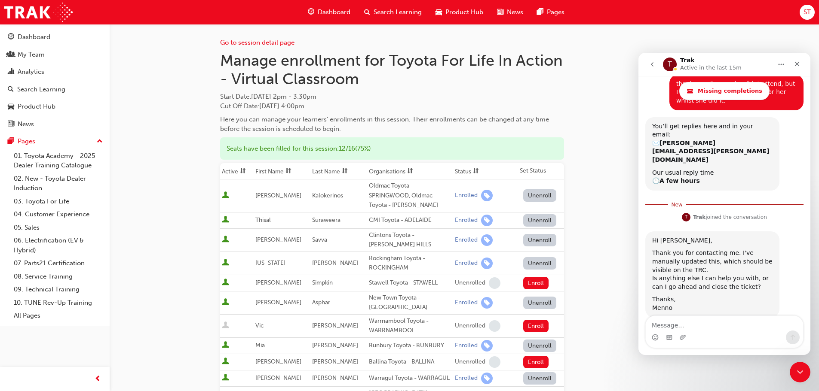
click at [700, 326] on textarea "Message…" at bounding box center [723, 323] width 157 height 15
type textarea "no thats great, thank you so much!"
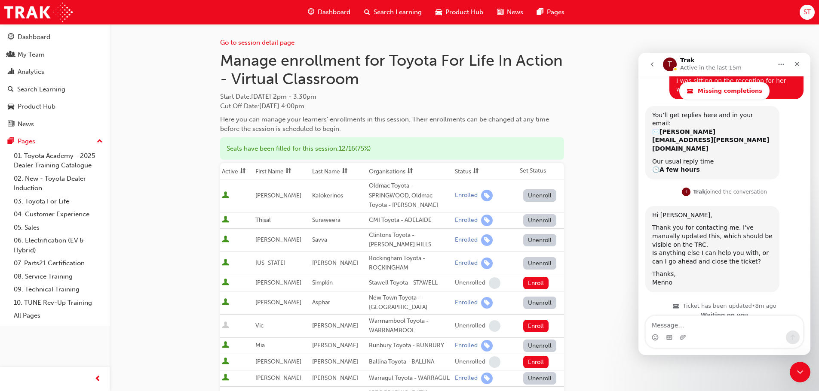
click at [649, 64] on button "go back" at bounding box center [652, 64] width 16 height 16
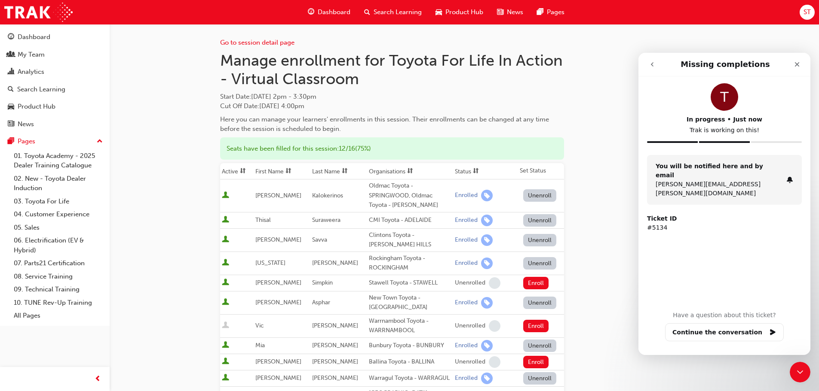
click at [650, 65] on icon "go back" at bounding box center [651, 64] width 7 height 7
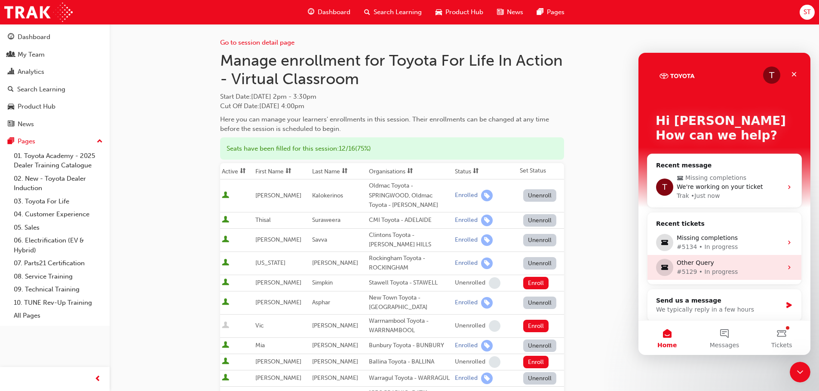
click at [736, 273] on div "#5129 • In progress" at bounding box center [729, 272] width 106 height 9
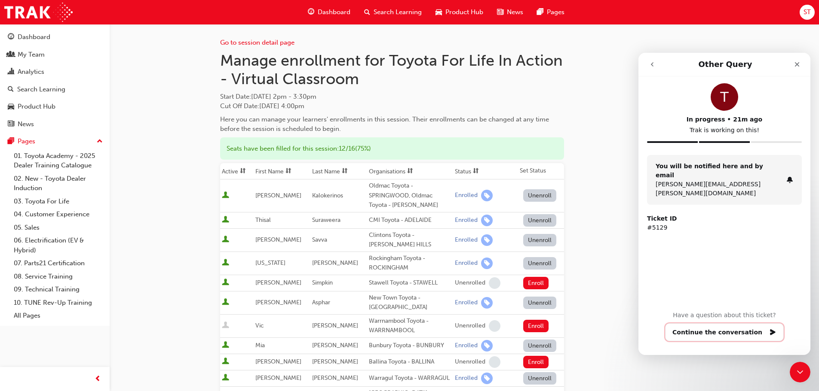
click at [740, 327] on button "Continue the conversation" at bounding box center [724, 333] width 119 height 18
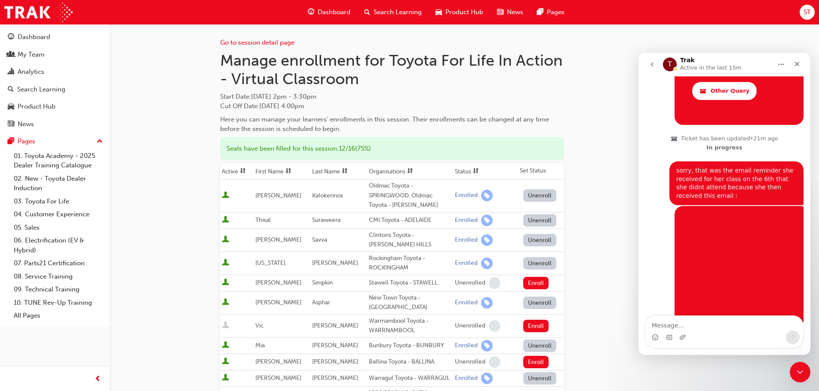
scroll to position [872, 0]
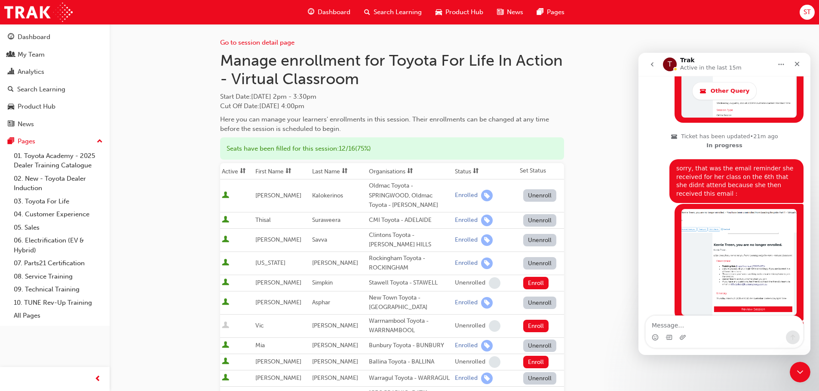
click at [654, 65] on icon "go back" at bounding box center [651, 64] width 7 height 7
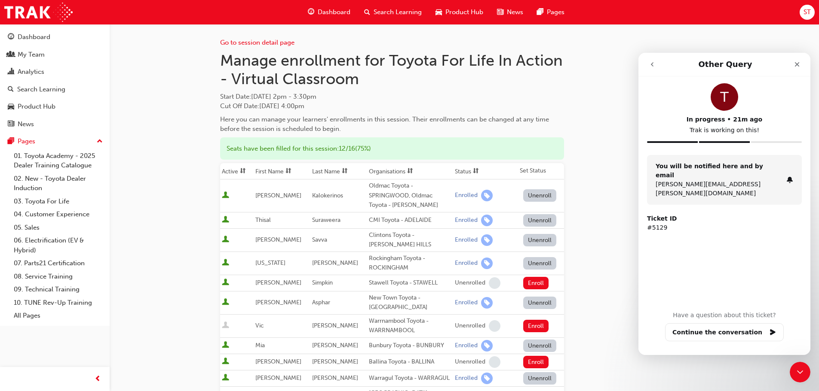
click at [654, 65] on icon "go back" at bounding box center [651, 64] width 7 height 7
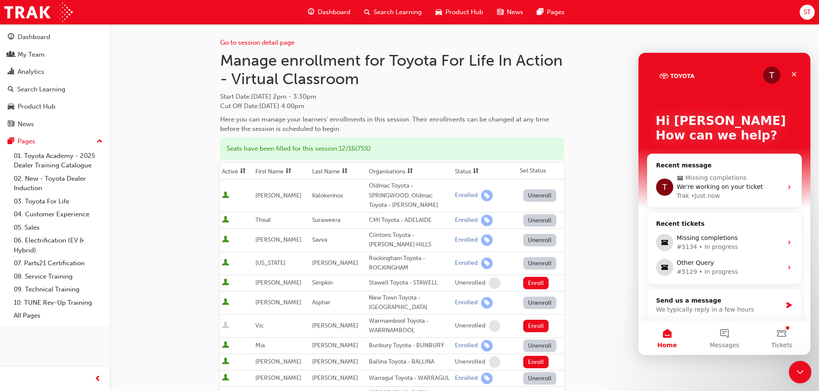
drag, startPoint x: 797, startPoint y: 370, endPoint x: 1578, endPoint y: 718, distance: 855.4
click at [797, 370] on icon "Close Intercom Messenger" at bounding box center [798, 371] width 10 height 10
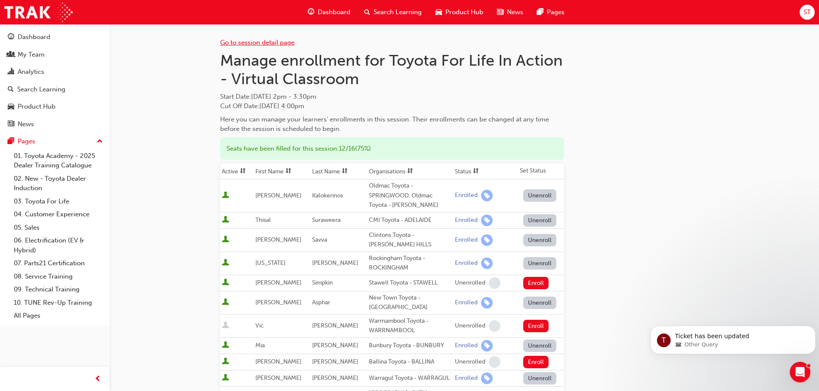
click at [247, 44] on link "Go to session detail page" at bounding box center [257, 43] width 74 height 8
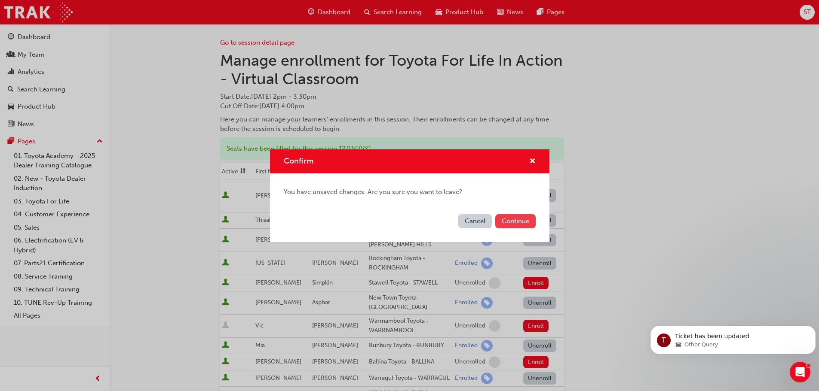
click at [510, 220] on button "Continue" at bounding box center [515, 221] width 40 height 14
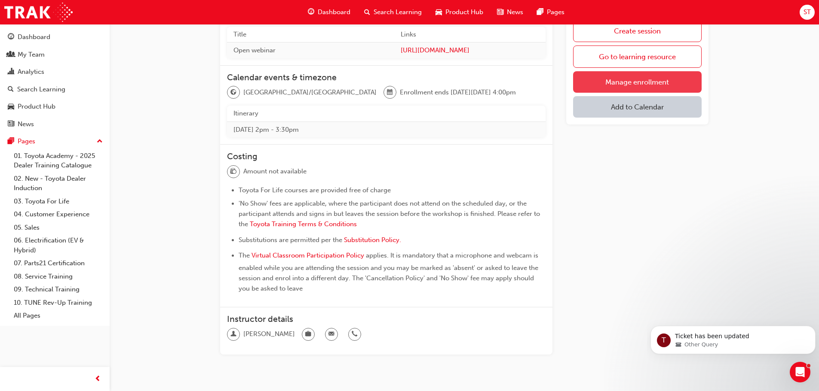
scroll to position [185, 0]
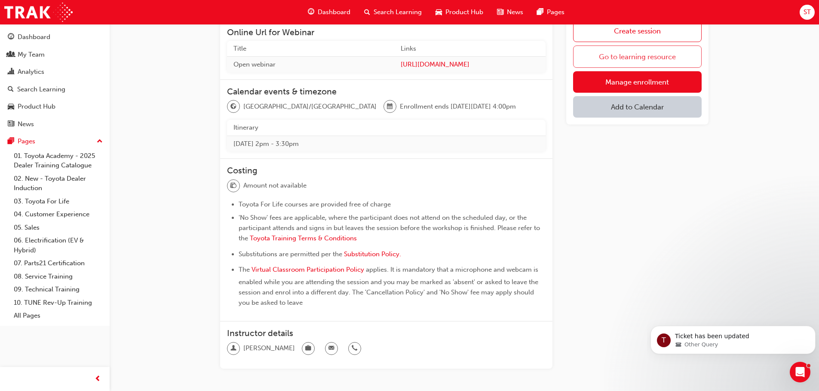
click at [645, 54] on link "Go to learning resource" at bounding box center [637, 57] width 128 height 22
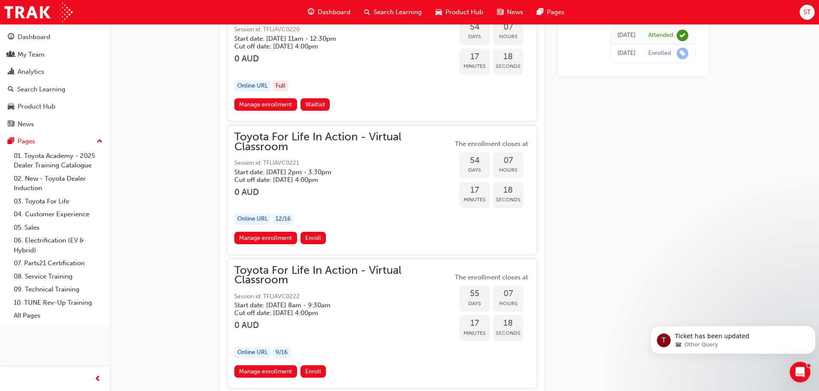
scroll to position [9661, 0]
